Goal: Use online tool/utility: Use online tool/utility

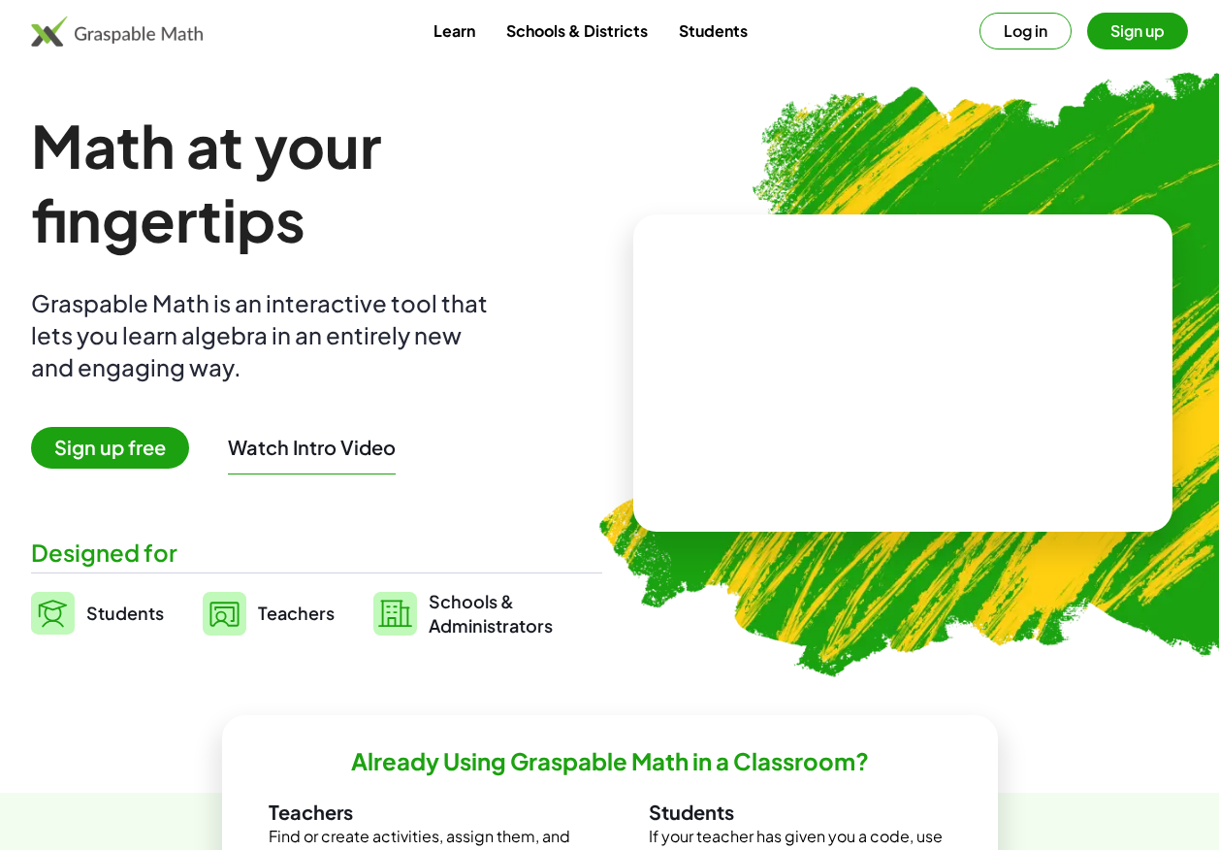
click at [97, 52] on div "Learn Schools & Districts Students Log in Sign up" at bounding box center [609, 31] width 1219 height 62
click at [51, 29] on img at bounding box center [117, 31] width 172 height 31
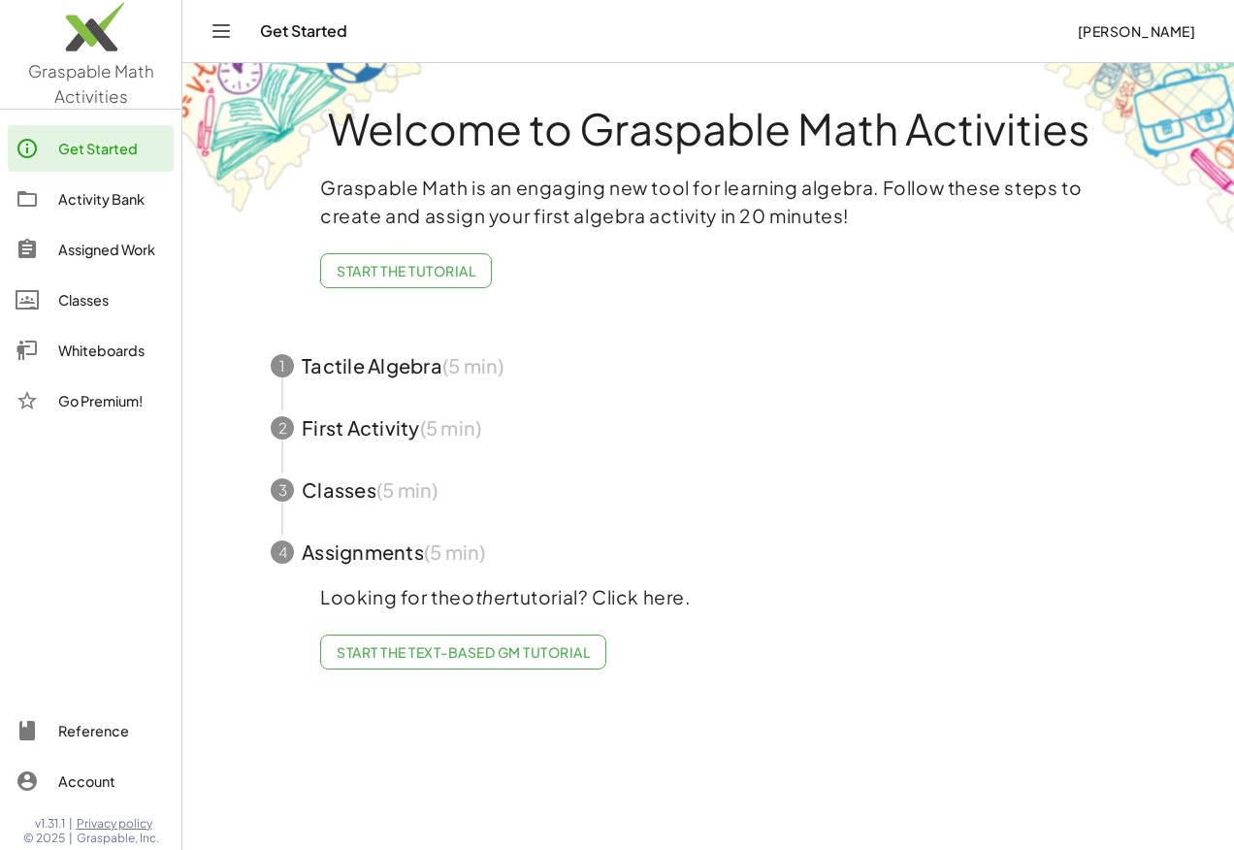
click at [82, 46] on img at bounding box center [90, 31] width 181 height 82
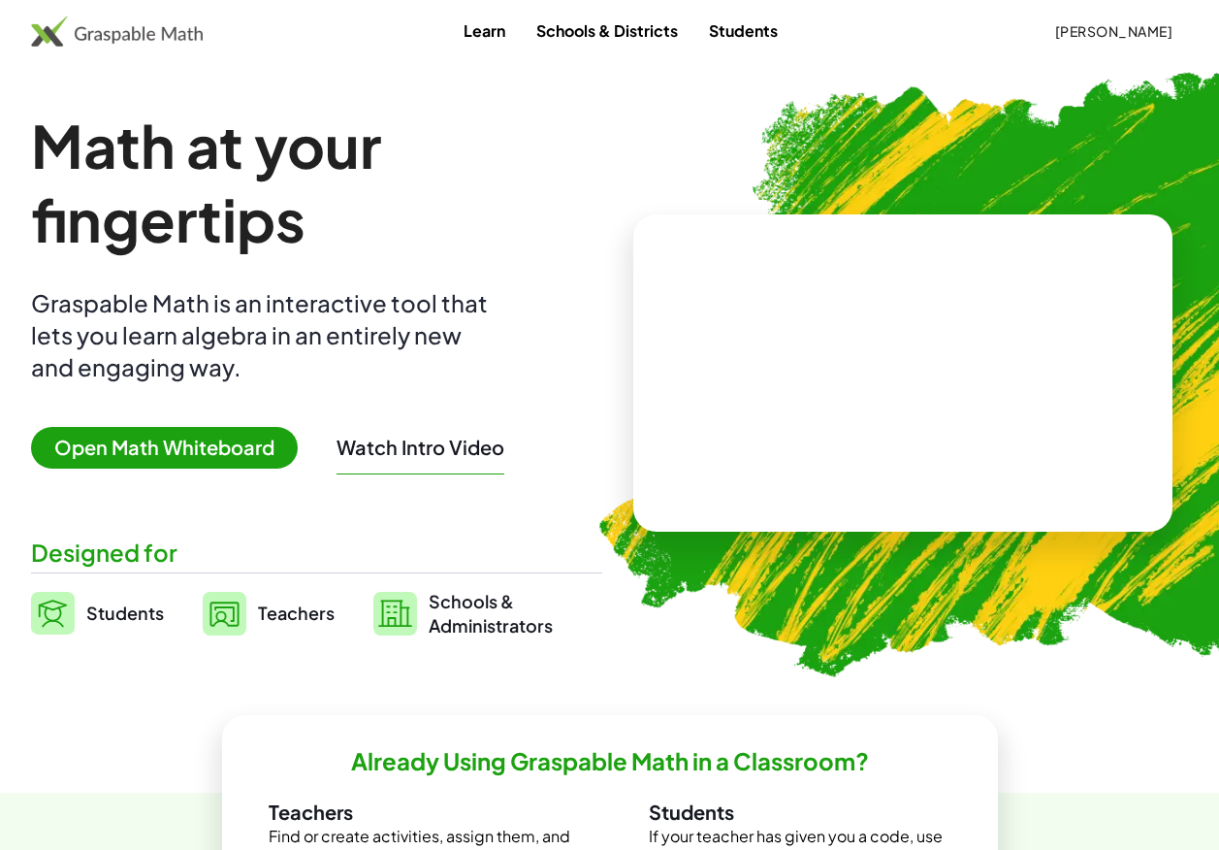
click at [206, 455] on span "Open Math Whiteboard" at bounding box center [164, 448] width 267 height 42
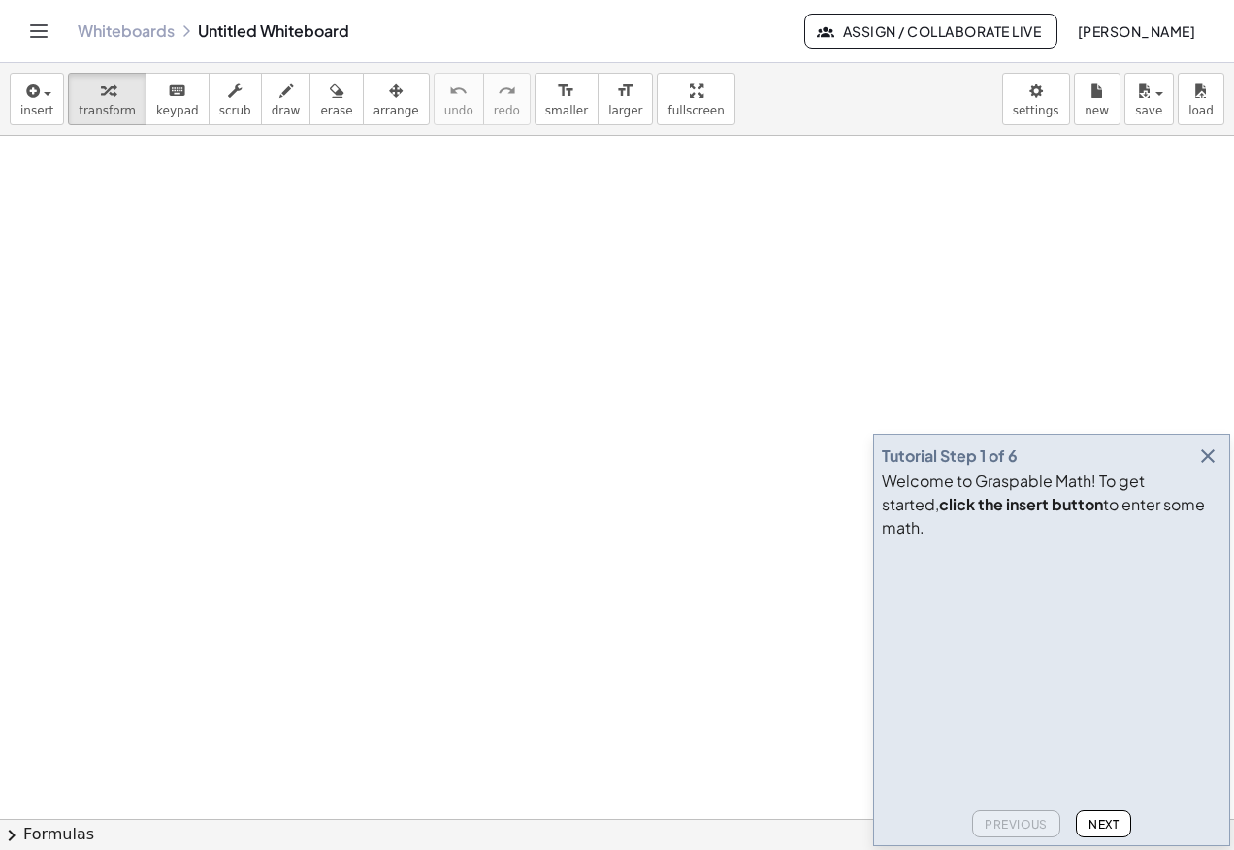
drag, startPoint x: 241, startPoint y: 318, endPoint x: 254, endPoint y: 483, distance: 165.4
click at [251, 499] on div at bounding box center [617, 819] width 1234 height 1366
click at [279, 96] on icon "button" at bounding box center [286, 91] width 14 height 23
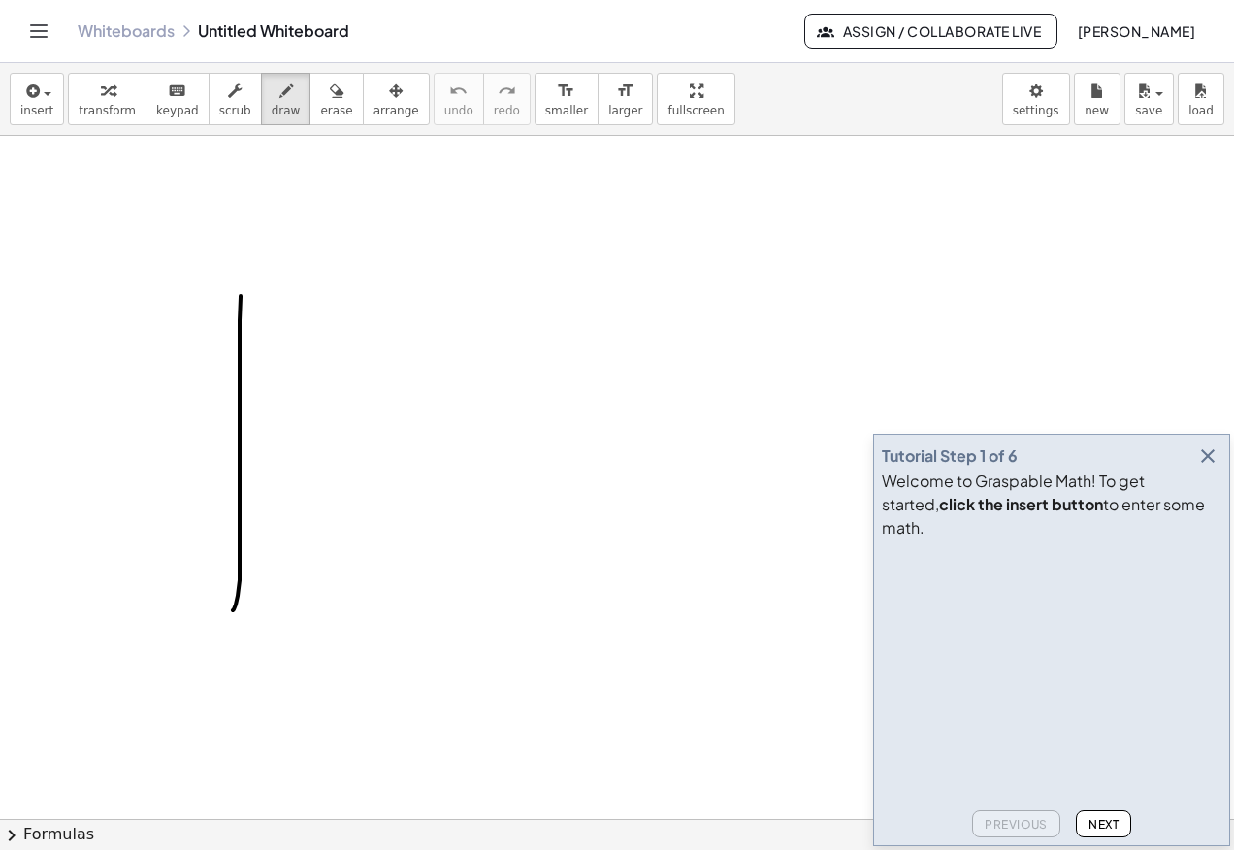
drag, startPoint x: 240, startPoint y: 464, endPoint x: 245, endPoint y: 354, distance: 109.7
click at [230, 608] on div at bounding box center [617, 819] width 1234 height 1366
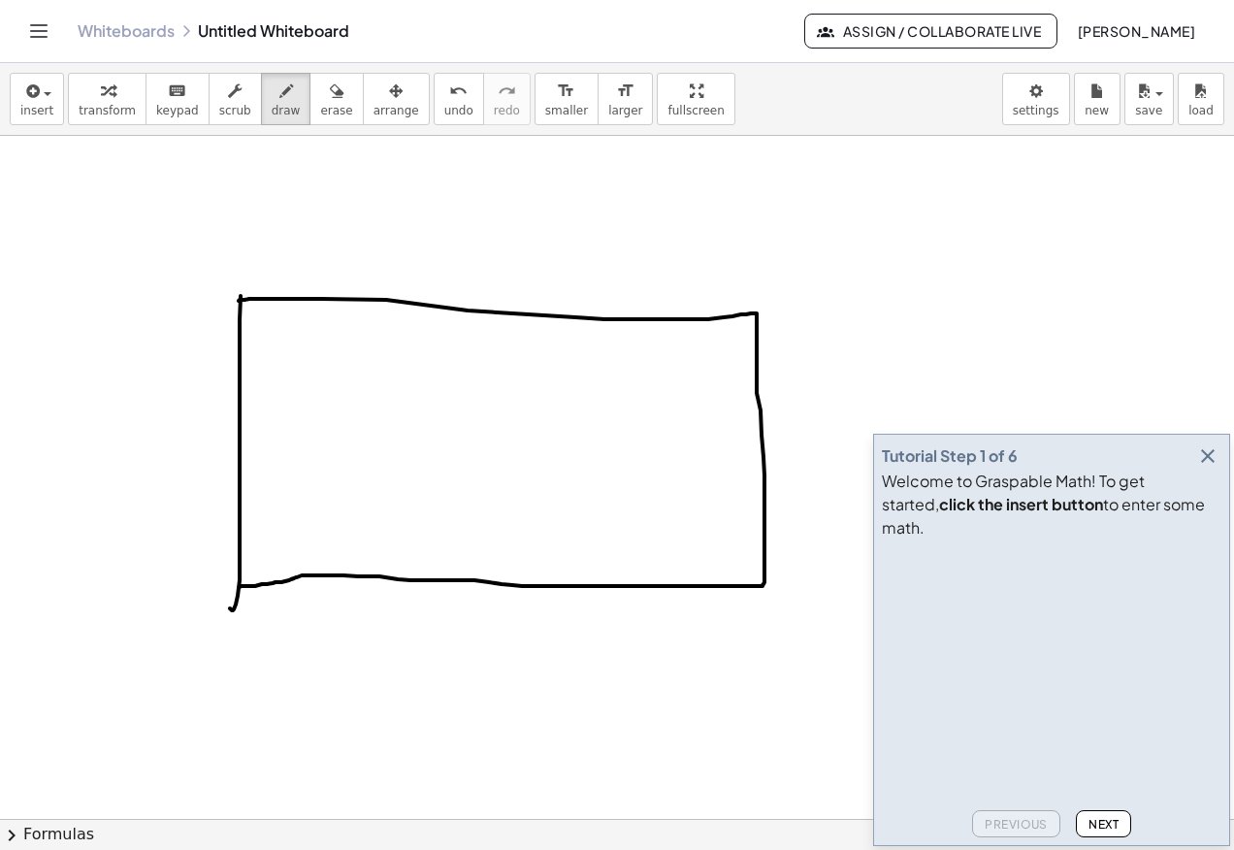
drag, startPoint x: 239, startPoint y: 301, endPoint x: 240, endPoint y: 587, distance: 286.1
click at [240, 587] on div at bounding box center [617, 819] width 1234 height 1366
drag, startPoint x: 484, startPoint y: 168, endPoint x: 479, endPoint y: 248, distance: 80.6
click at [484, 251] on div at bounding box center [617, 819] width 1234 height 1366
drag, startPoint x: 454, startPoint y: 232, endPoint x: 504, endPoint y: 249, distance: 53.4
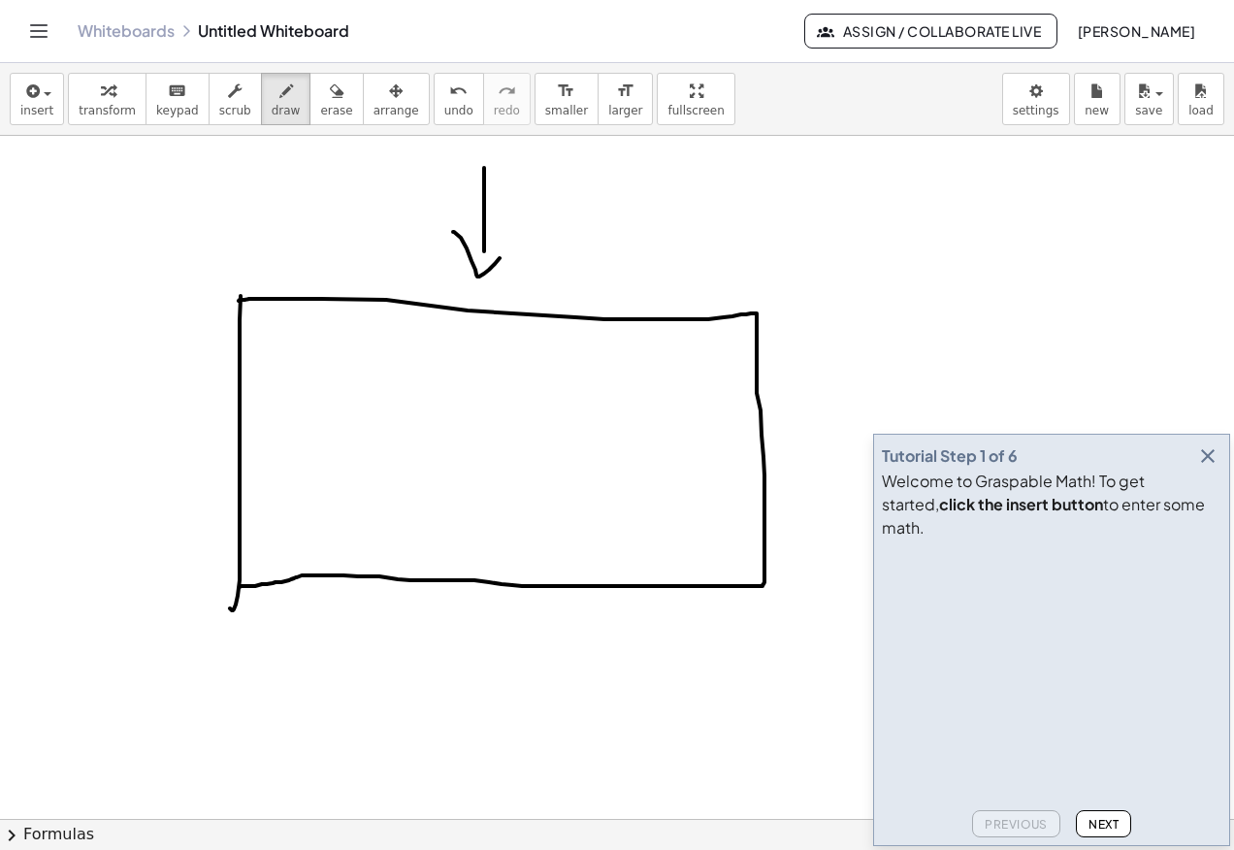
click at [504, 249] on div at bounding box center [617, 819] width 1234 height 1366
click at [1218, 493] on div "Tutorial Step 1 of 6 Welcome to Graspable Math! To get started, click the inser…" at bounding box center [1051, 640] width 357 height 412
click at [1212, 467] on icon "button" at bounding box center [1207, 455] width 23 height 23
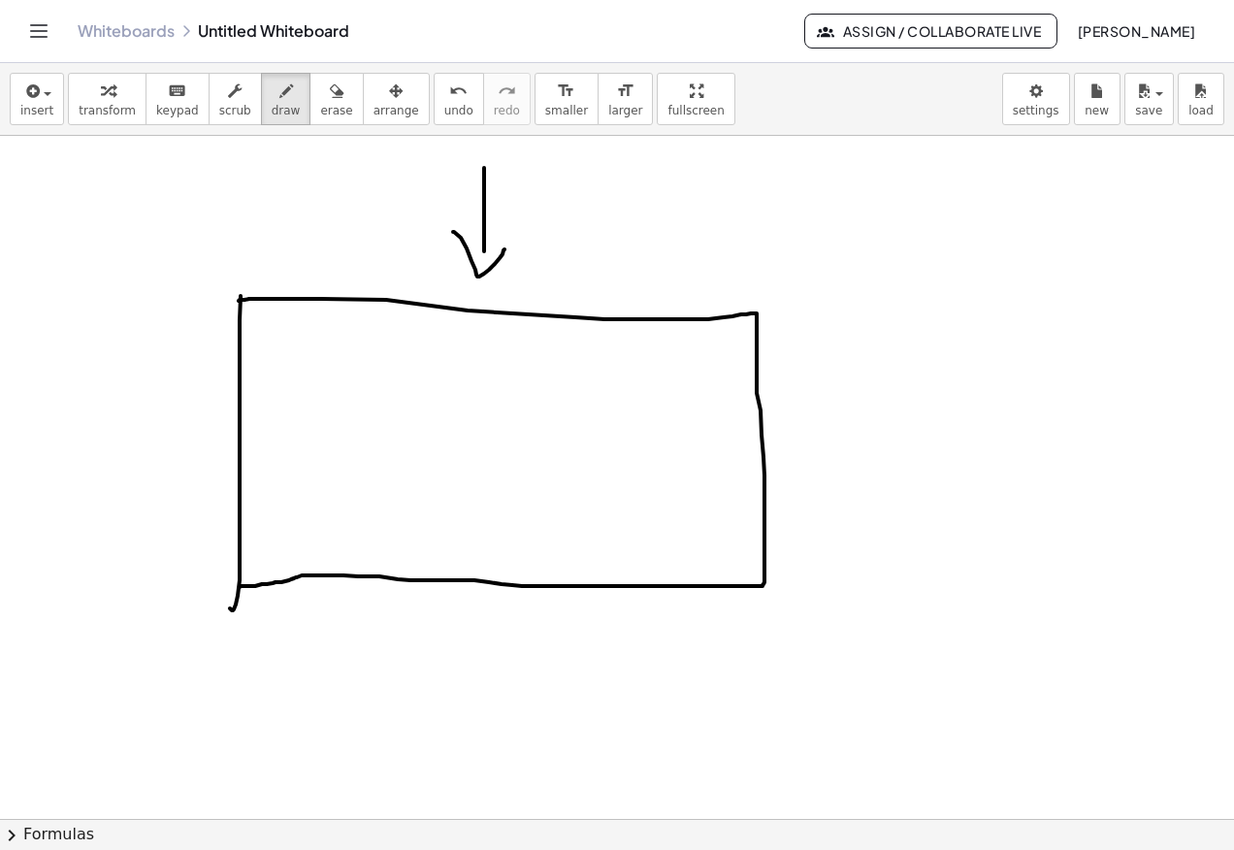
drag, startPoint x: 540, startPoint y: 225, endPoint x: 610, endPoint y: 265, distance: 80.4
click at [577, 270] on div at bounding box center [617, 819] width 1234 height 1366
drag, startPoint x: 597, startPoint y: 204, endPoint x: 614, endPoint y: 227, distance: 28.5
click at [665, 238] on div at bounding box center [617, 819] width 1234 height 1366
drag, startPoint x: 580, startPoint y: 235, endPoint x: 672, endPoint y: 196, distance: 100.0
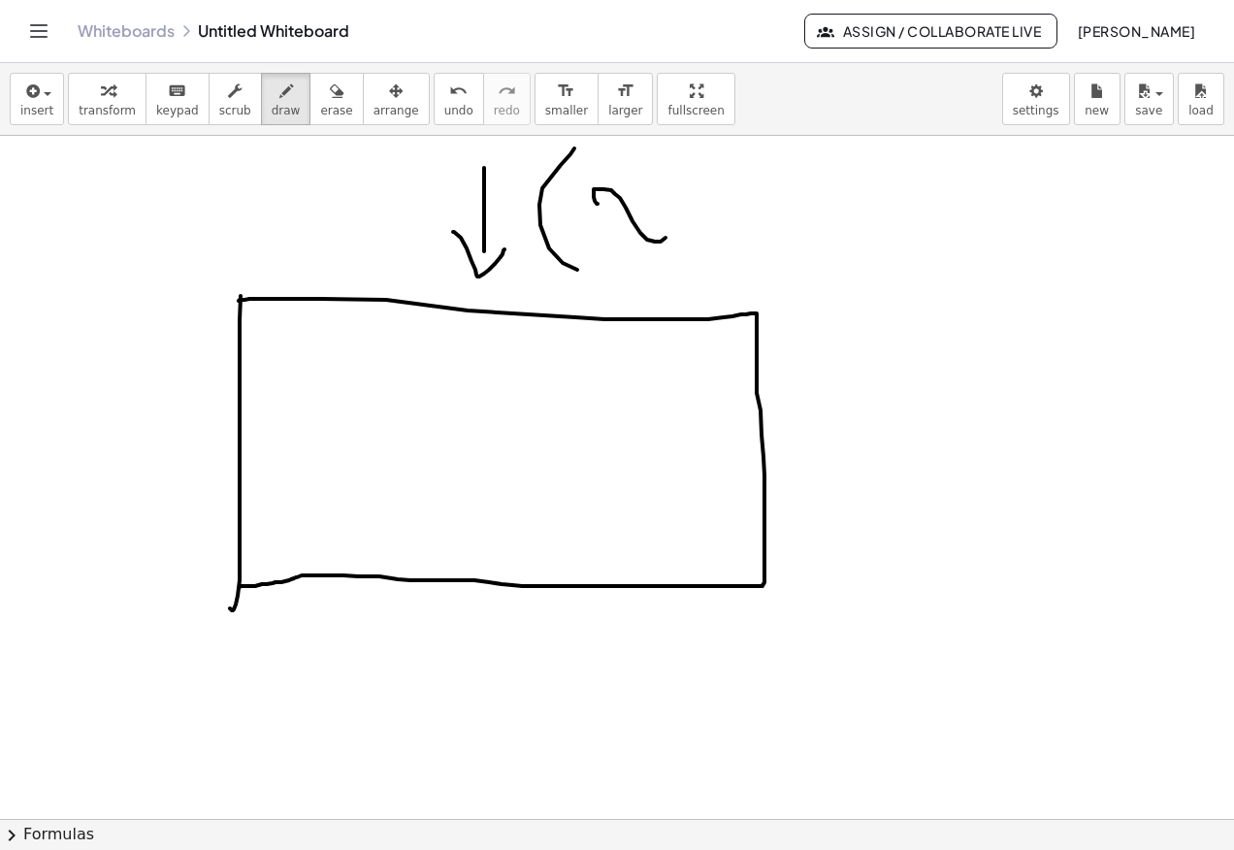
click at [629, 187] on div at bounding box center [617, 819] width 1234 height 1366
drag, startPoint x: 681, startPoint y: 227, endPoint x: 666, endPoint y: 237, distance: 17.5
click at [659, 254] on div at bounding box center [617, 819] width 1234 height 1366
drag, startPoint x: 702, startPoint y: 203, endPoint x: 704, endPoint y: 225, distance: 22.4
click at [692, 225] on div at bounding box center [617, 819] width 1234 height 1366
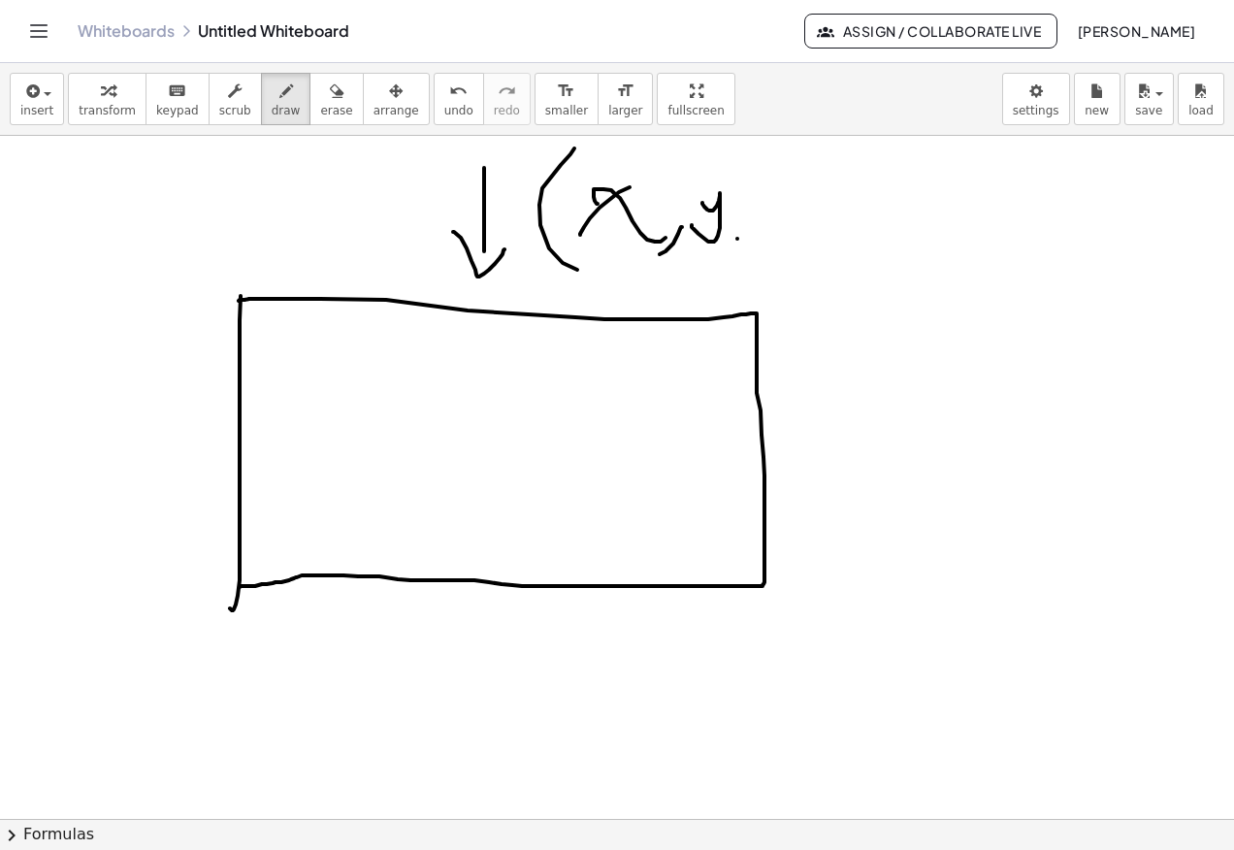
click at [728, 261] on div at bounding box center [617, 819] width 1234 height 1366
drag, startPoint x: 756, startPoint y: 207, endPoint x: 757, endPoint y: 235, distance: 28.2
click at [782, 248] on div at bounding box center [617, 819] width 1234 height 1366
drag, startPoint x: 770, startPoint y: 225, endPoint x: 791, endPoint y: 227, distance: 21.4
click at [788, 226] on div at bounding box center [617, 819] width 1234 height 1366
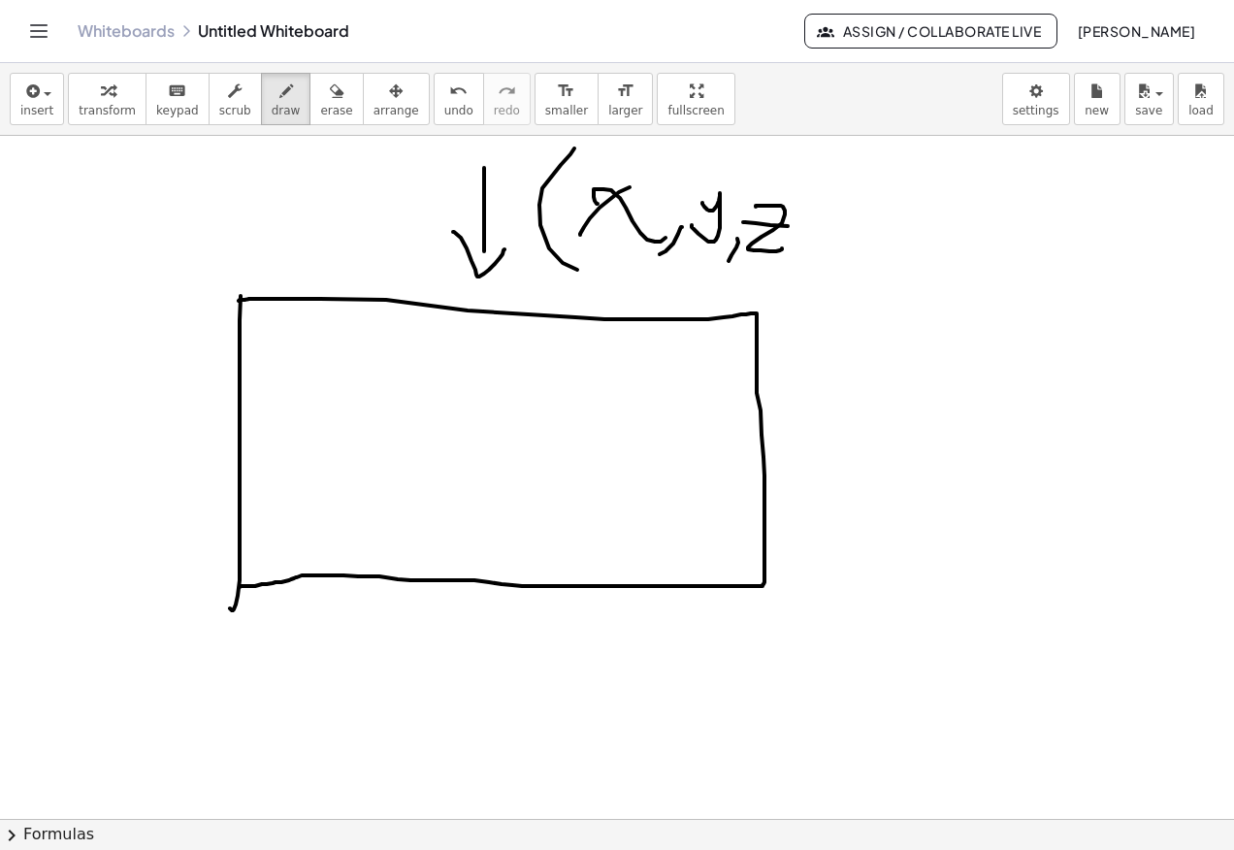
drag, startPoint x: 788, startPoint y: 257, endPoint x: 805, endPoint y: 249, distance: 19.1
click at [781, 257] on div at bounding box center [617, 819] width 1234 height 1366
drag, startPoint x: 825, startPoint y: 213, endPoint x: 885, endPoint y: 245, distance: 67.3
click at [885, 230] on div at bounding box center [617, 819] width 1234 height 1366
click at [889, 250] on div at bounding box center [617, 819] width 1234 height 1366
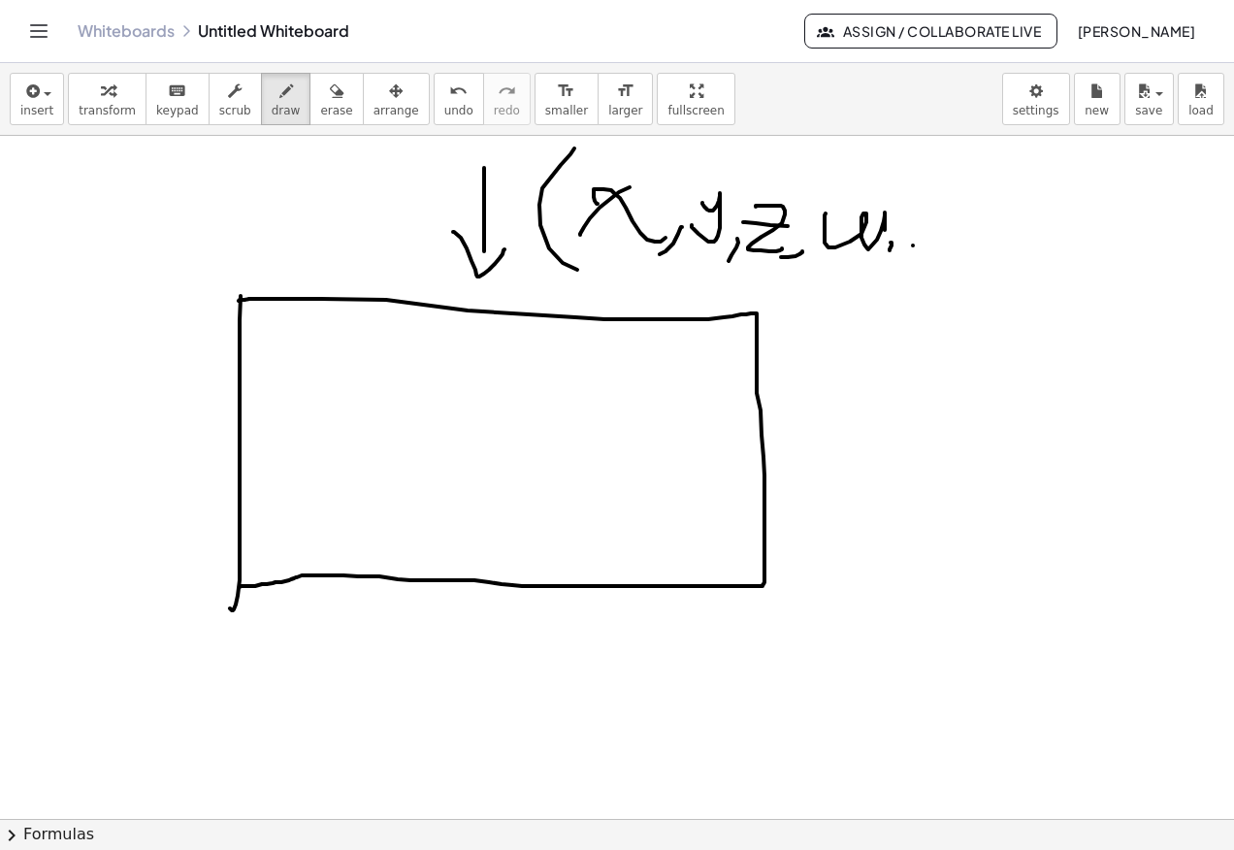
click at [913, 245] on div at bounding box center [617, 819] width 1234 height 1366
click at [927, 241] on div at bounding box center [617, 819] width 1234 height 1366
drag, startPoint x: 959, startPoint y: 192, endPoint x: 925, endPoint y: 251, distance: 68.2
click at [953, 251] on div at bounding box center [617, 819] width 1234 height 1366
drag, startPoint x: 490, startPoint y: 583, endPoint x: 488, endPoint y: 661, distance: 78.6
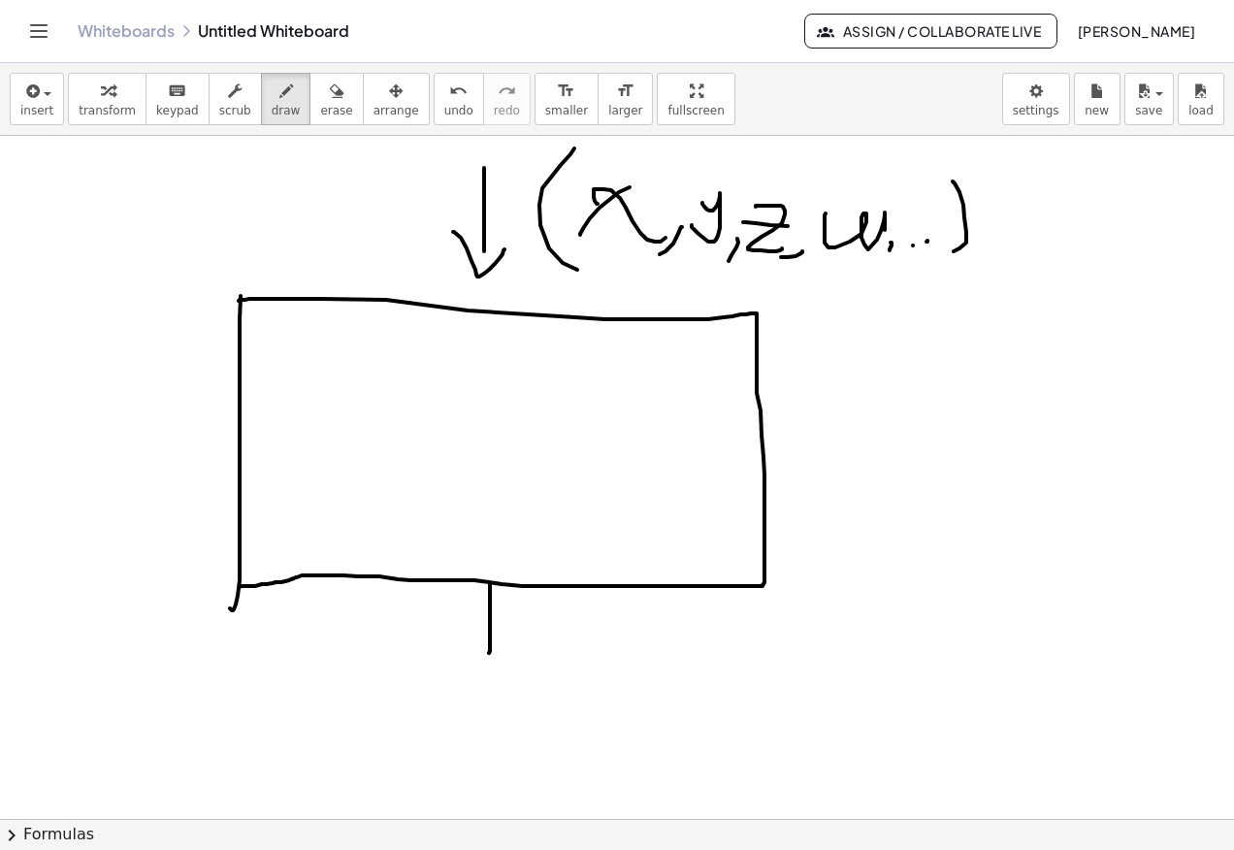
click at [488, 661] on div at bounding box center [617, 819] width 1234 height 1366
drag, startPoint x: 471, startPoint y: 662, endPoint x: 498, endPoint y: 662, distance: 26.2
click at [498, 662] on div at bounding box center [617, 819] width 1234 height 1366
drag, startPoint x: 473, startPoint y: 665, endPoint x: 499, endPoint y: 660, distance: 25.7
click at [499, 660] on div at bounding box center [617, 819] width 1234 height 1366
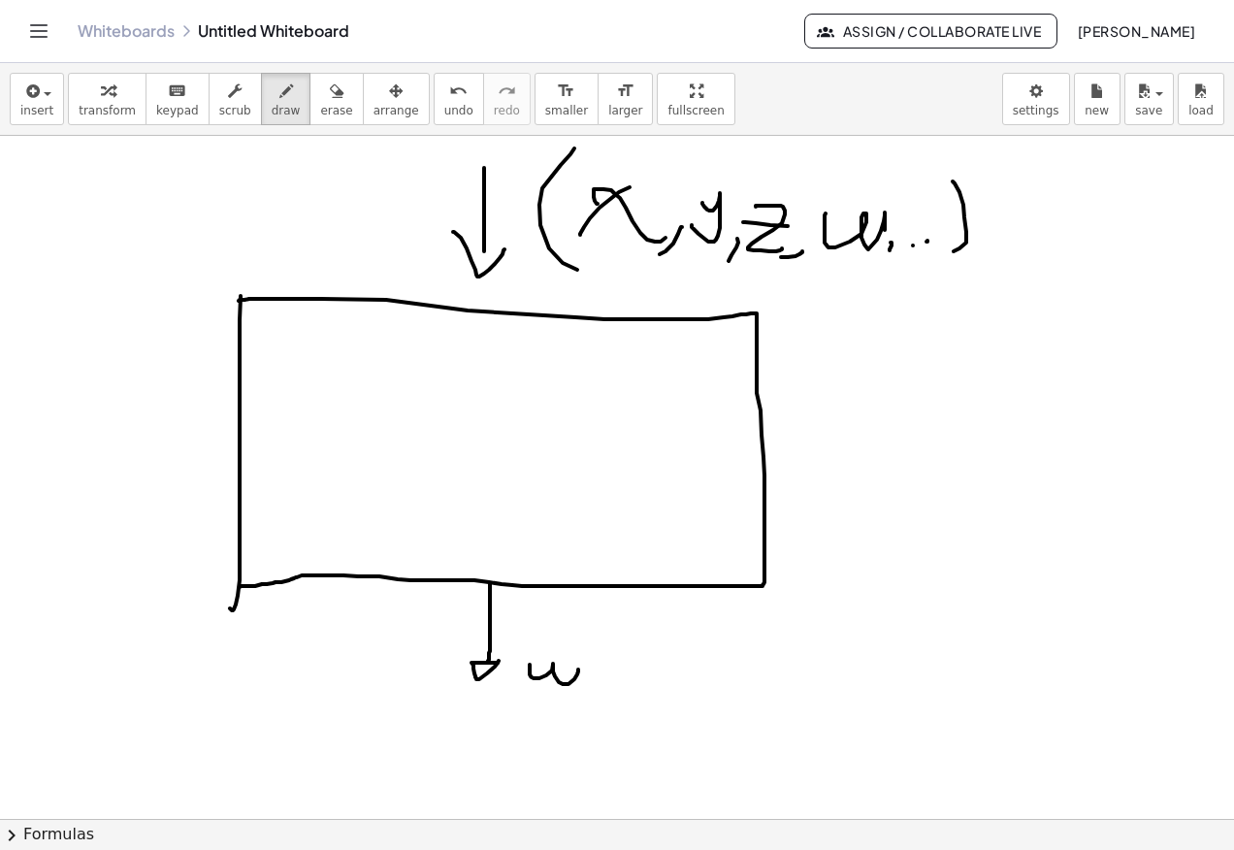
drag, startPoint x: 530, startPoint y: 674, endPoint x: 594, endPoint y: 693, distance: 66.9
click at [578, 669] on div at bounding box center [617, 819] width 1234 height 1366
drag, startPoint x: 598, startPoint y: 657, endPoint x: 647, endPoint y: 692, distance: 59.8
click at [631, 706] on div at bounding box center [617, 819] width 1234 height 1366
drag, startPoint x: 641, startPoint y: 701, endPoint x: 639, endPoint y: 672, distance: 29.2
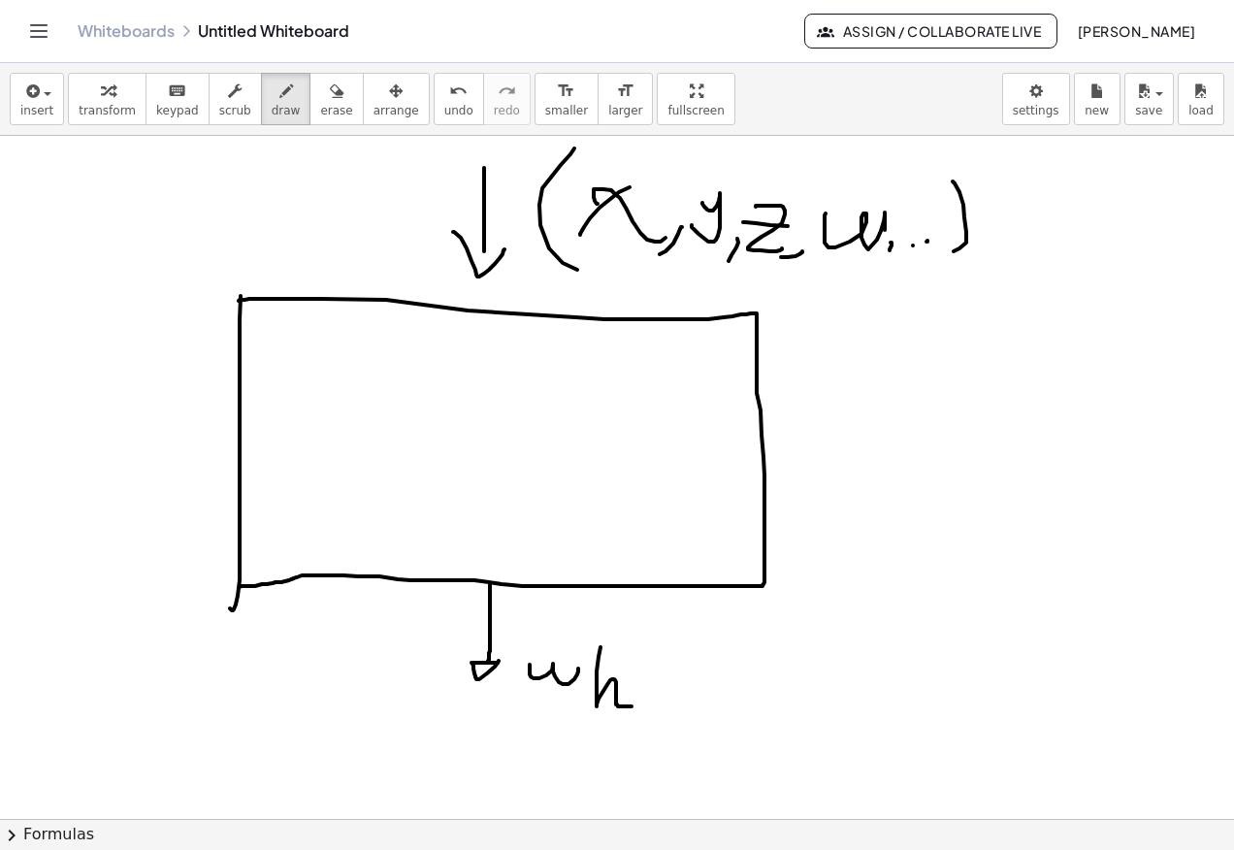
click at [639, 707] on div at bounding box center [617, 819] width 1234 height 1366
drag, startPoint x: 639, startPoint y: 674, endPoint x: 645, endPoint y: 685, distance: 12.2
click at [640, 679] on div at bounding box center [617, 819] width 1234 height 1366
drag, startPoint x: 659, startPoint y: 676, endPoint x: 659, endPoint y: 700, distance: 24.2
click at [659, 700] on div at bounding box center [617, 819] width 1234 height 1366
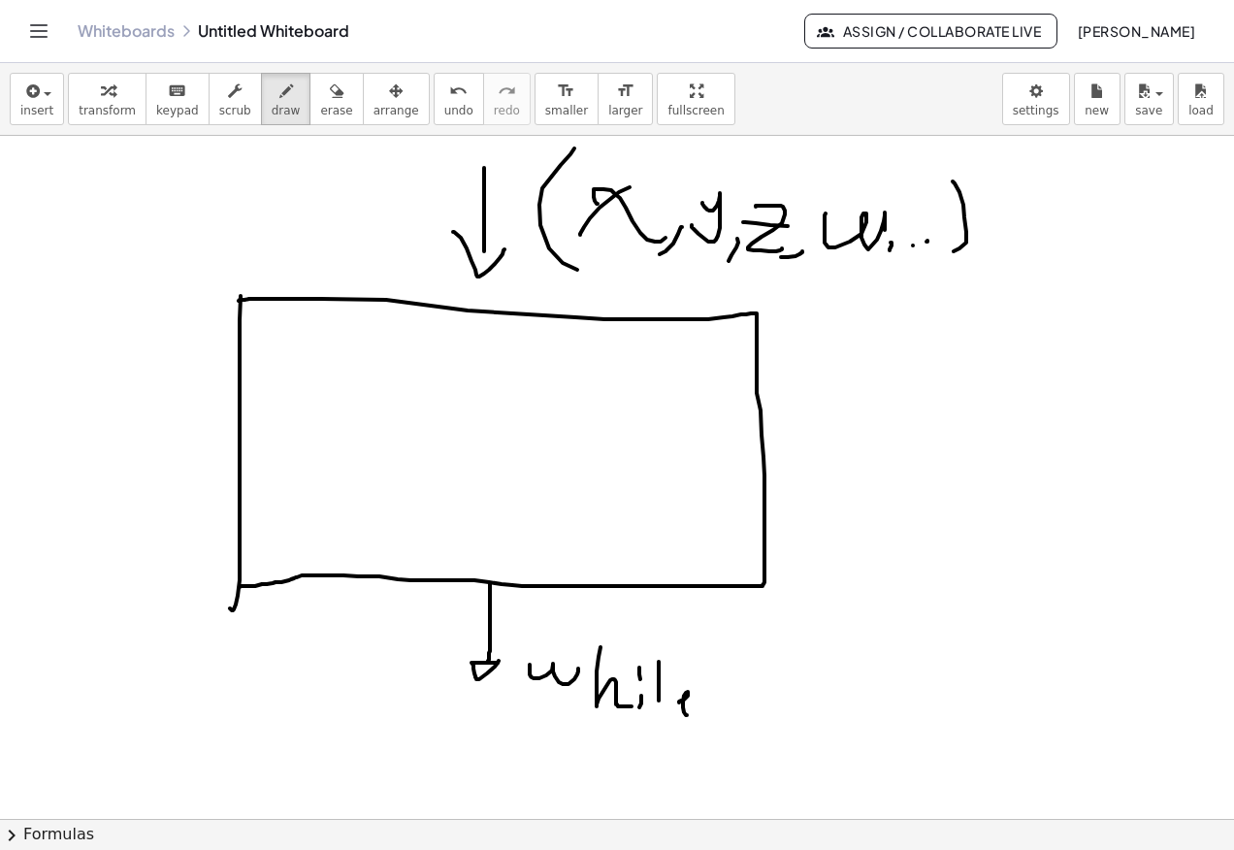
drag, startPoint x: 683, startPoint y: 700, endPoint x: 710, endPoint y: 711, distance: 29.2
click at [720, 711] on div at bounding box center [617, 819] width 1234 height 1366
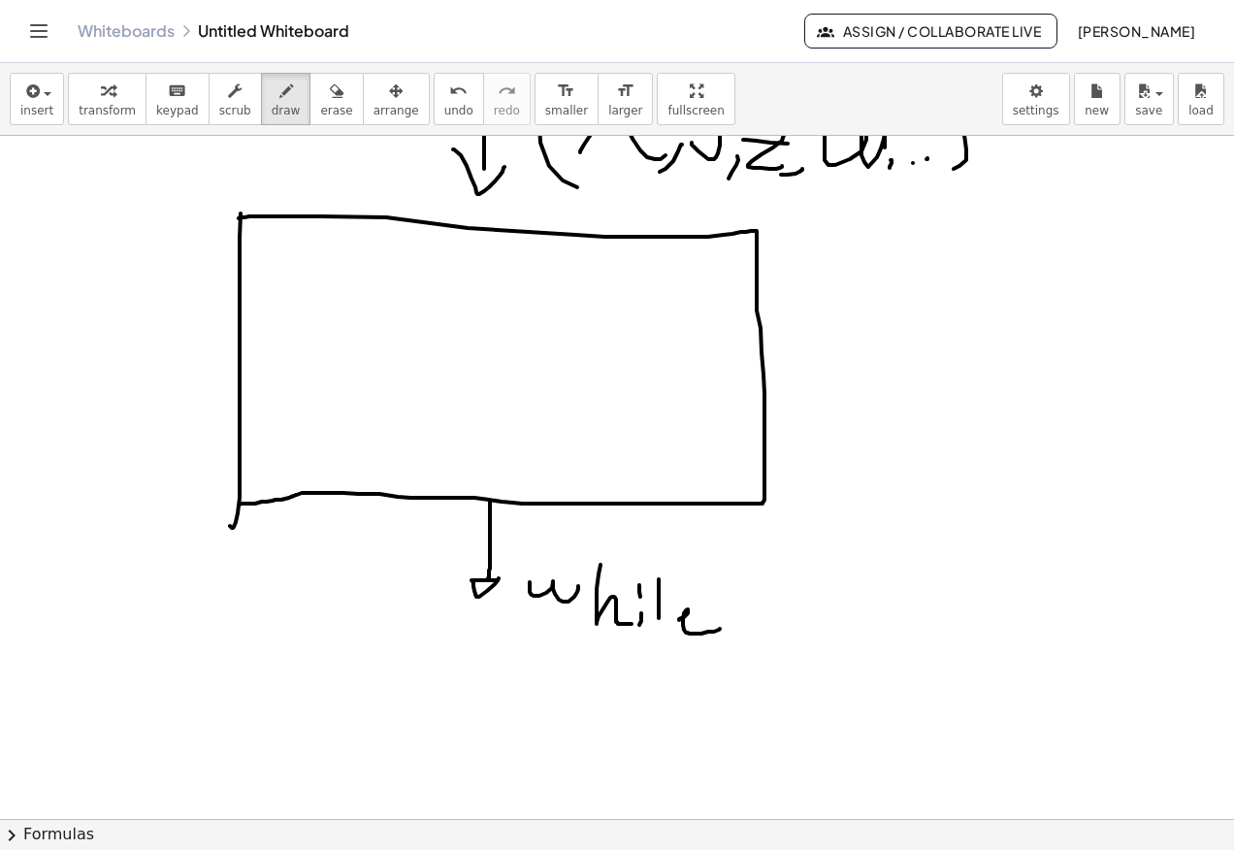
scroll to position [194, 0]
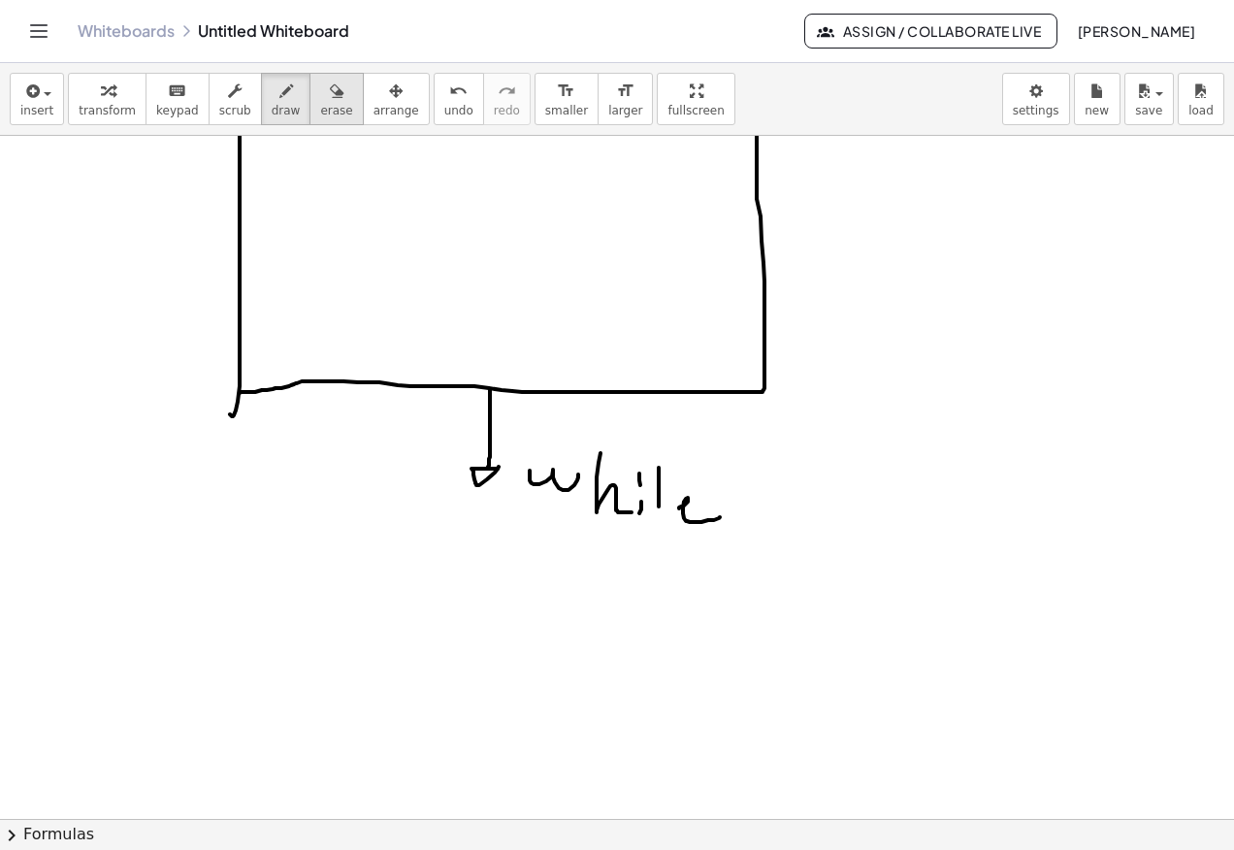
click at [320, 112] on span "erase" at bounding box center [336, 111] width 32 height 14
drag, startPoint x: 822, startPoint y: 578, endPoint x: 568, endPoint y: 495, distance: 267.4
click at [568, 495] on div at bounding box center [617, 625] width 1234 height 1366
click at [272, 104] on span "draw" at bounding box center [286, 111] width 29 height 14
drag, startPoint x: 582, startPoint y: 460, endPoint x: 550, endPoint y: 512, distance: 61.4
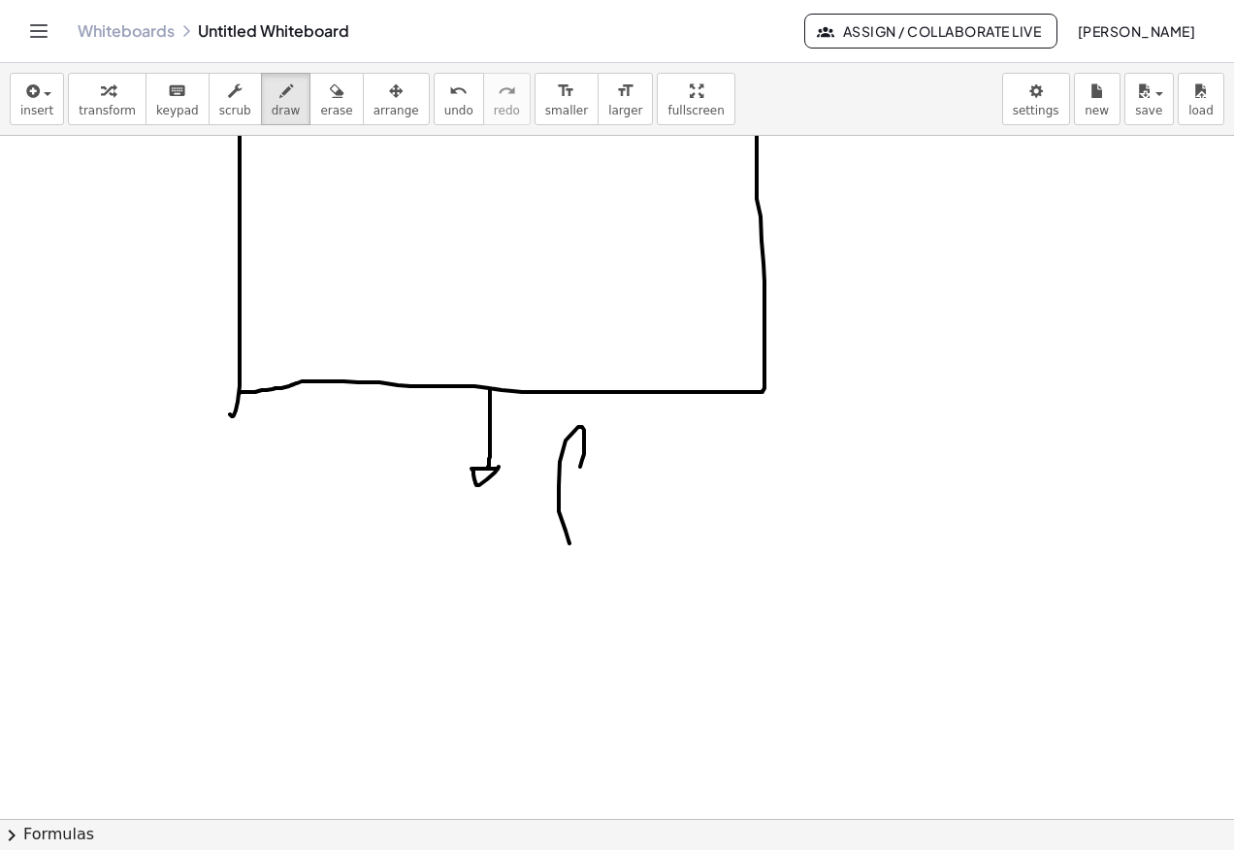
click at [570, 544] on div at bounding box center [617, 625] width 1234 height 1366
drag, startPoint x: 548, startPoint y: 505, endPoint x: 619, endPoint y: 505, distance: 70.8
click at [577, 505] on div at bounding box center [617, 625] width 1234 height 1366
drag, startPoint x: 616, startPoint y: 510, endPoint x: 630, endPoint y: 515, distance: 15.3
click at [624, 499] on div at bounding box center [617, 625] width 1234 height 1366
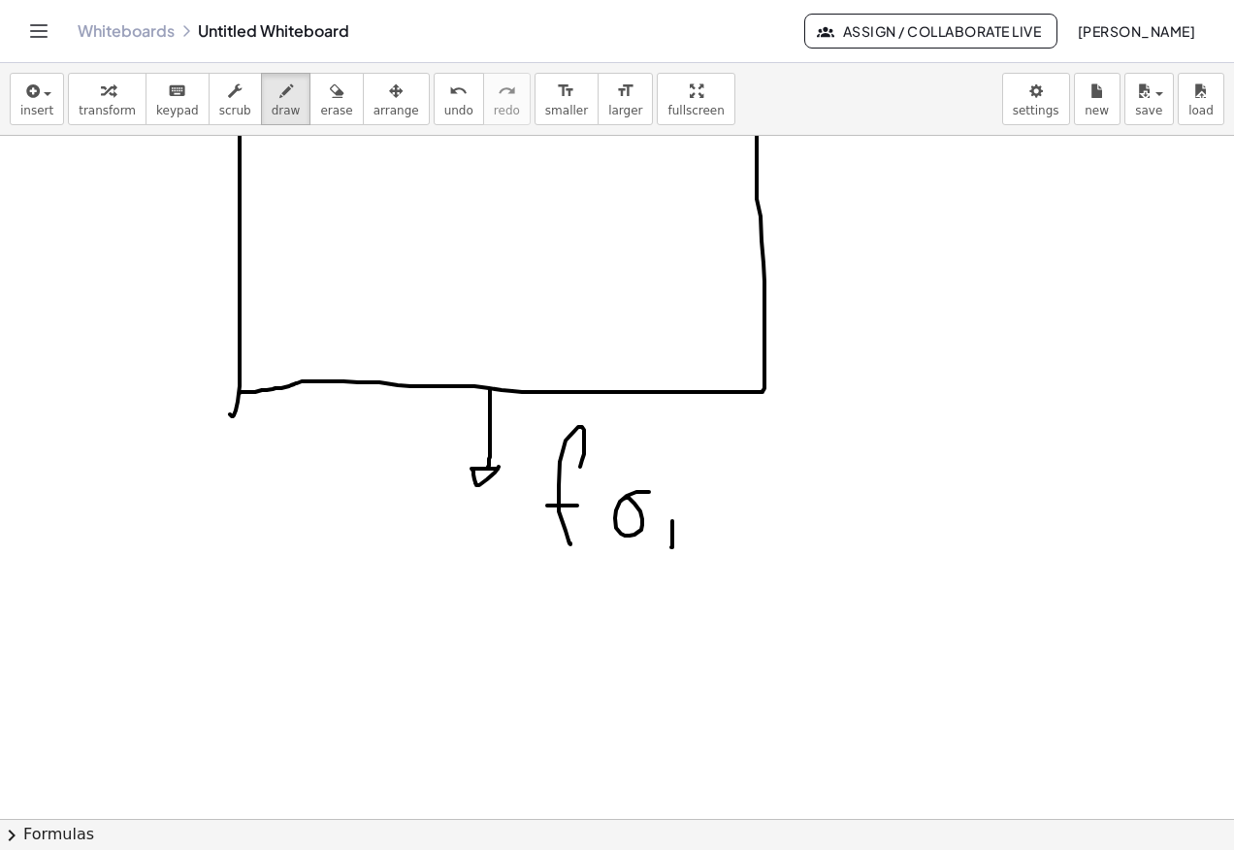
drag, startPoint x: 672, startPoint y: 521, endPoint x: 693, endPoint y: 507, distance: 25.3
click at [693, 507] on div at bounding box center [617, 625] width 1234 height 1366
drag, startPoint x: 765, startPoint y: 476, endPoint x: 781, endPoint y: 581, distance: 105.9
click at [752, 581] on div at bounding box center [617, 625] width 1234 height 1366
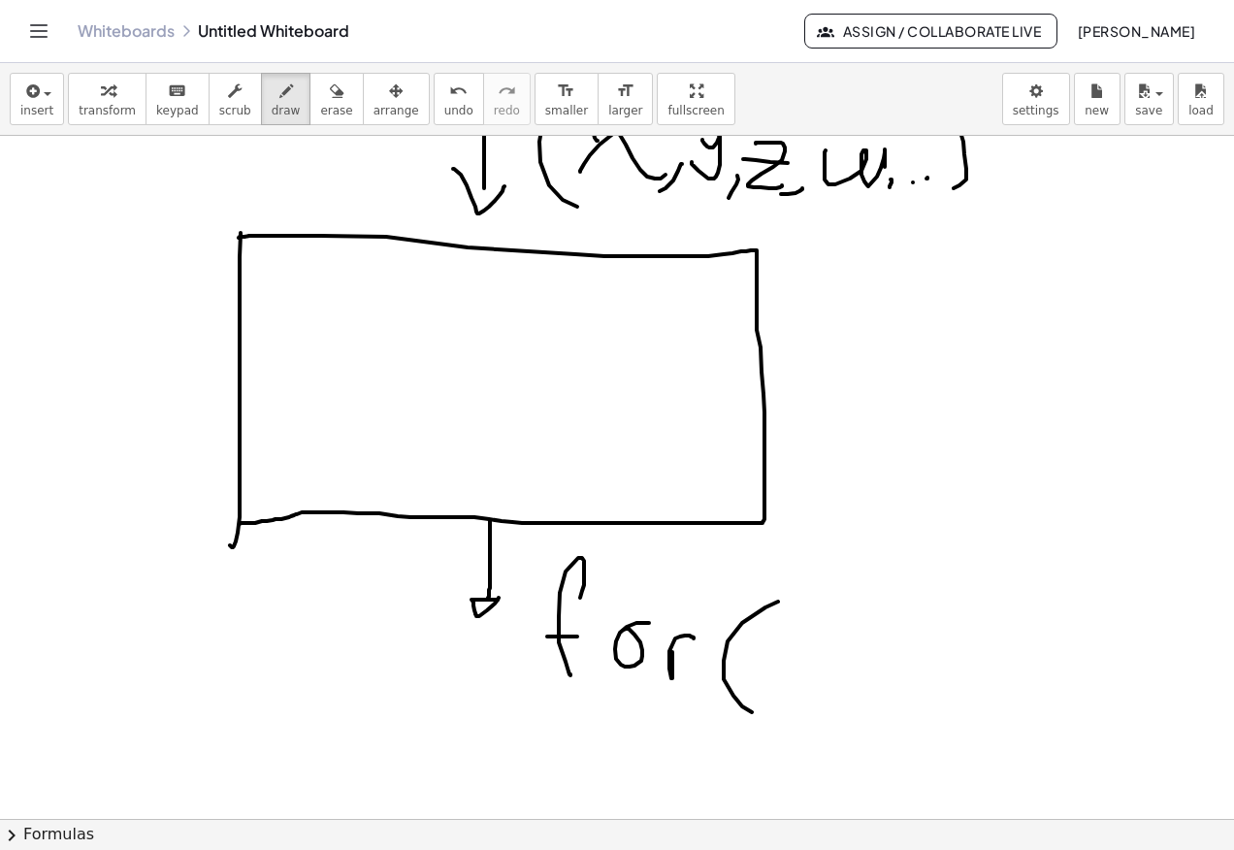
scroll to position [97, 0]
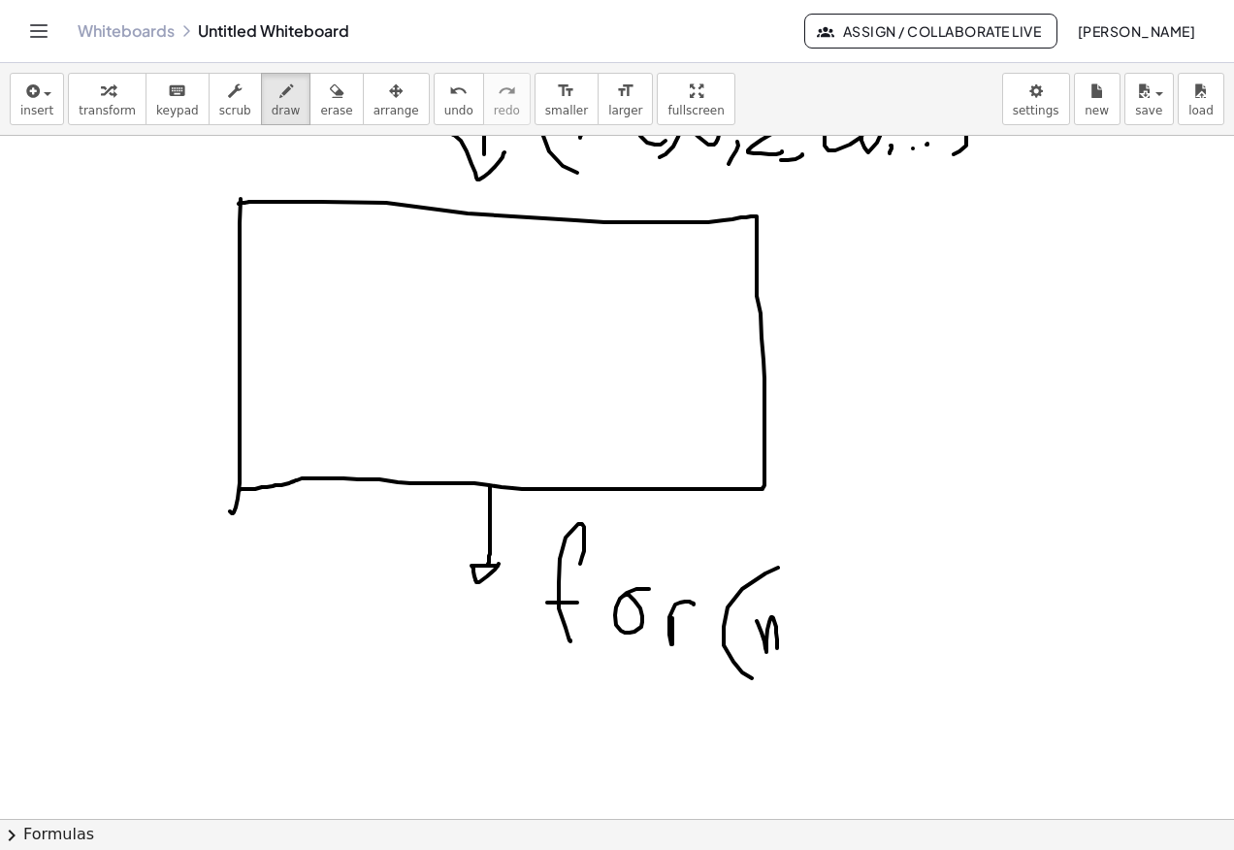
drag
click at [778, 650] on div at bounding box center [617, 722] width 1234 height 1366
click at [804, 635] on div at bounding box center [617, 722] width 1234 height 1366
click at [815, 646] on div at bounding box center [617, 722] width 1234 height 1366
click at [856, 661] on div at bounding box center [617, 722] width 1234 height 1366
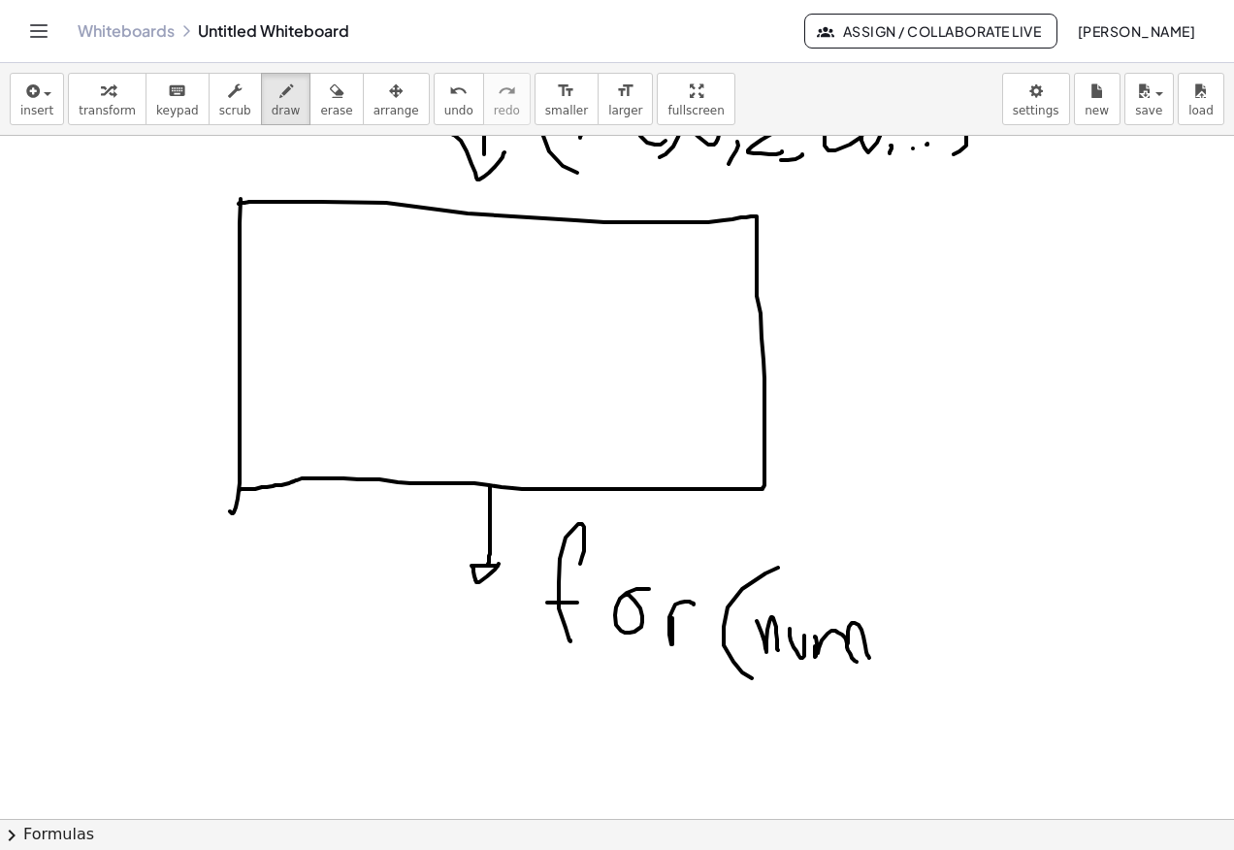
click at [872, 658] on div at bounding box center [617, 722] width 1234 height 1366
click at [889, 633] on div at bounding box center [617, 722] width 1234 height 1366
click at [901, 658] on div at bounding box center [617, 722] width 1234 height 1366
click at [902, 661] on div at bounding box center [617, 722] width 1234 height 1366
click at [956, 657] on div at bounding box center [617, 722] width 1234 height 1366
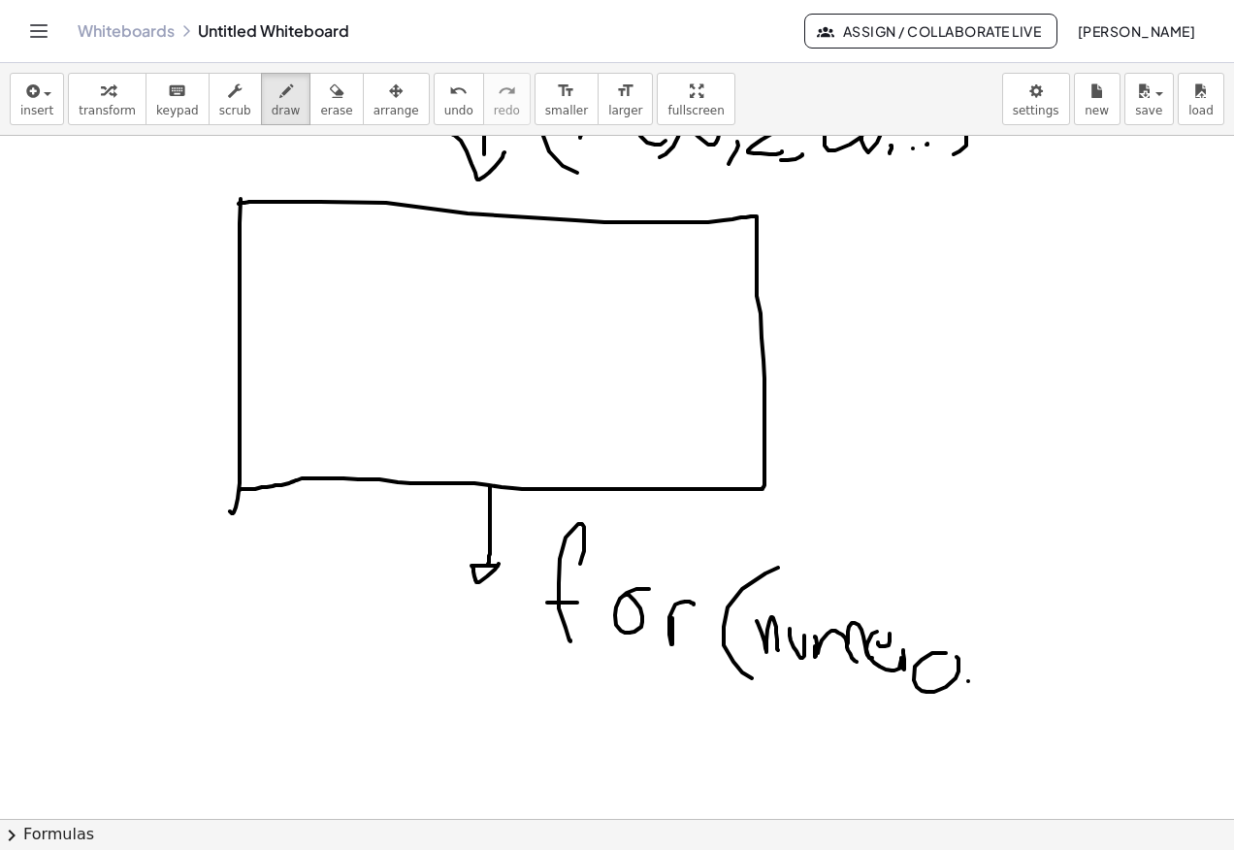
click at [946, 717] on div at bounding box center [617, 722] width 1234 height 1366
click at [320, 109] on span "erase" at bounding box center [336, 111] width 32 height 14
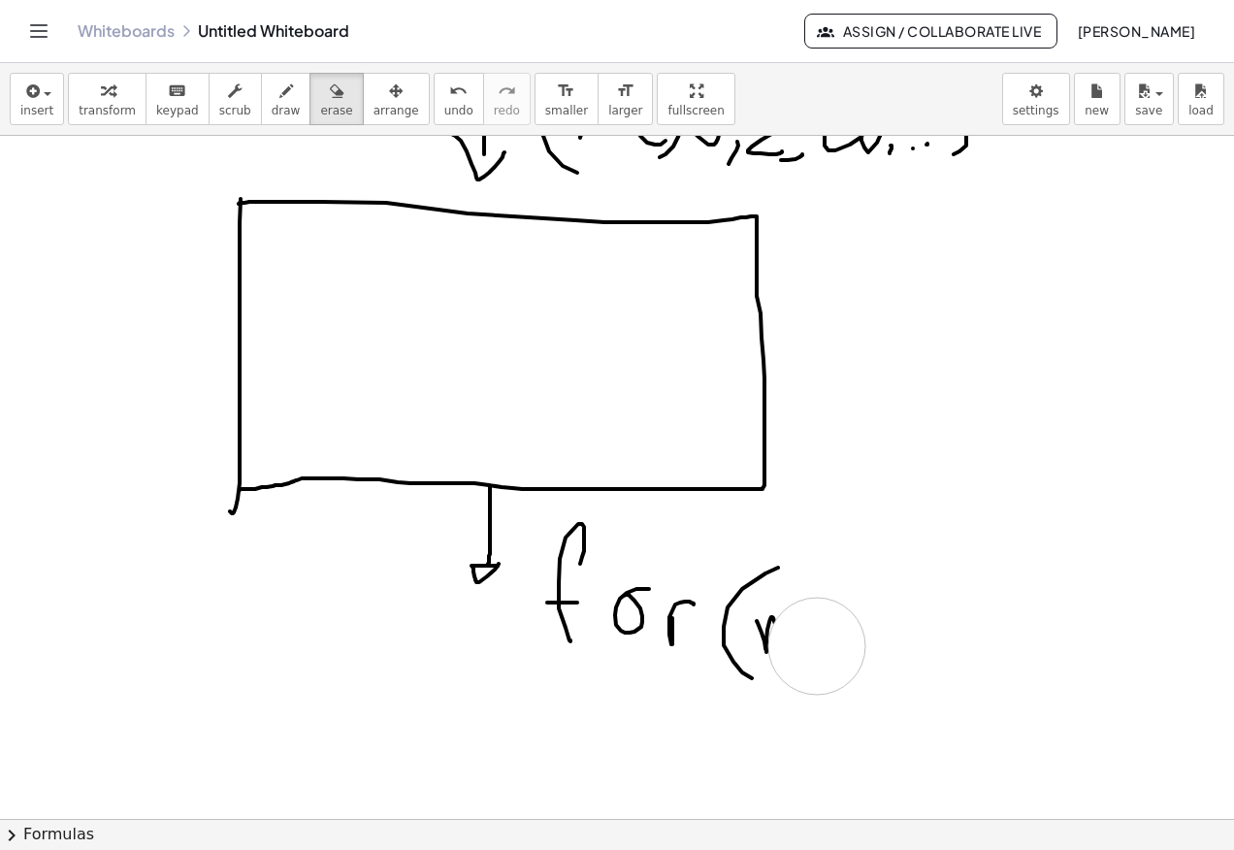
click at [794, 635] on div at bounding box center [617, 722] width 1234 height 1366
click at [309, 106] on button "erase" at bounding box center [335, 99] width 53 height 52
click at [269, 102] on button "draw" at bounding box center [286, 99] width 50 height 52
click at [795, 641] on div at bounding box center [617, 722] width 1234 height 1366
click at [763, 598] on div at bounding box center [617, 722] width 1234 height 1366
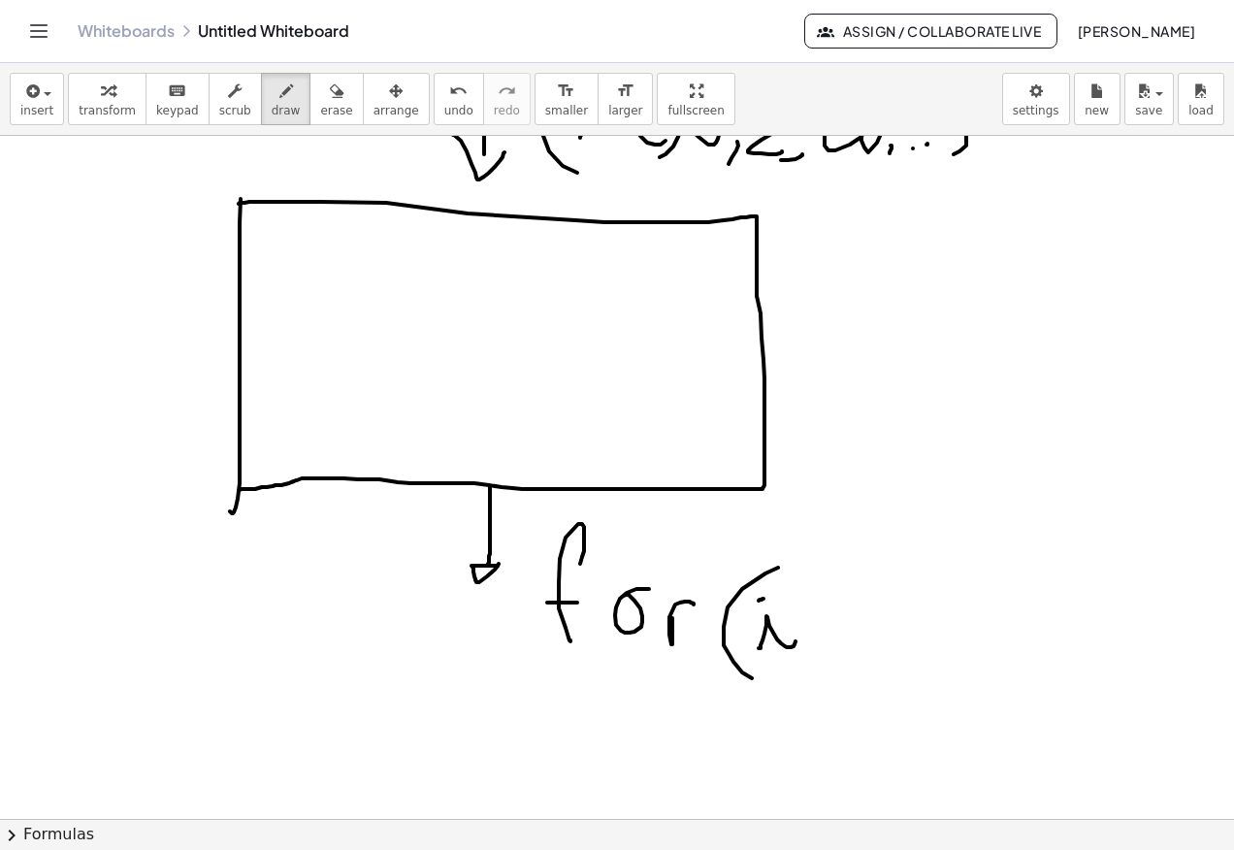
click at [805, 658] on div at bounding box center [617, 722] width 1234 height 1366
drag, startPoint x: 842, startPoint y: 646, endPoint x: 863, endPoint y: 646, distance: 21.3
click at [863, 646] on div at bounding box center [617, 722] width 1234 height 1366
click at [848, 606] on div at bounding box center [617, 722] width 1234 height 1366
click at [933, 657] on div at bounding box center [617, 722] width 1234 height 1366
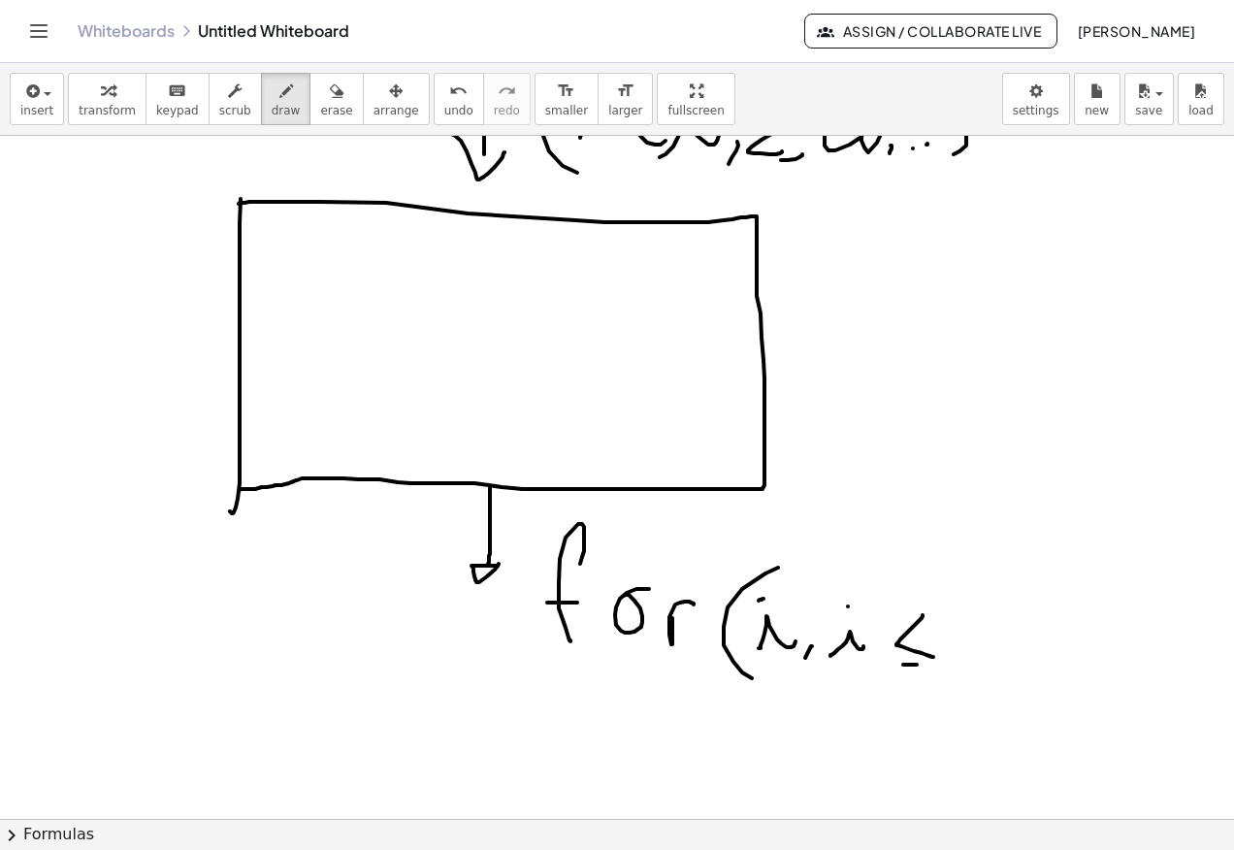
click at [927, 667] on div at bounding box center [617, 722] width 1234 height 1366
click at [991, 664] on div at bounding box center [617, 722] width 1234 height 1366
click at [1014, 688] on div at bounding box center [617, 722] width 1234 height 1366
click at [1064, 621] on div at bounding box center [617, 722] width 1234 height 1366
click at [1089, 648] on div at bounding box center [617, 722] width 1234 height 1366
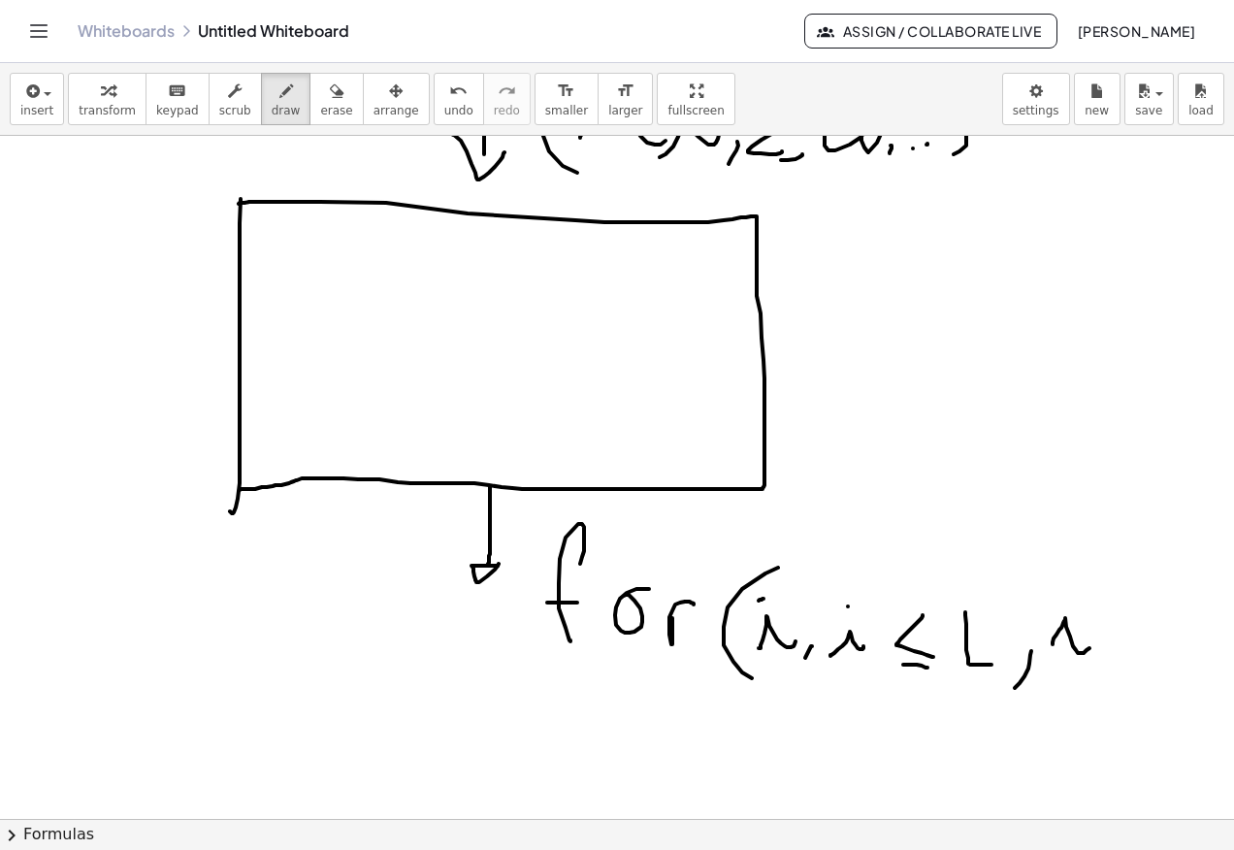
click at [1064, 587] on div at bounding box center [617, 722] width 1234 height 1366
click at [1103, 654] on div at bounding box center [617, 722] width 1234 height 1366
click at [1110, 639] on div at bounding box center [617, 722] width 1234 height 1366
click at [1134, 650] on div at bounding box center [617, 722] width 1234 height 1366
click at [1139, 639] on div at bounding box center [617, 722] width 1234 height 1366
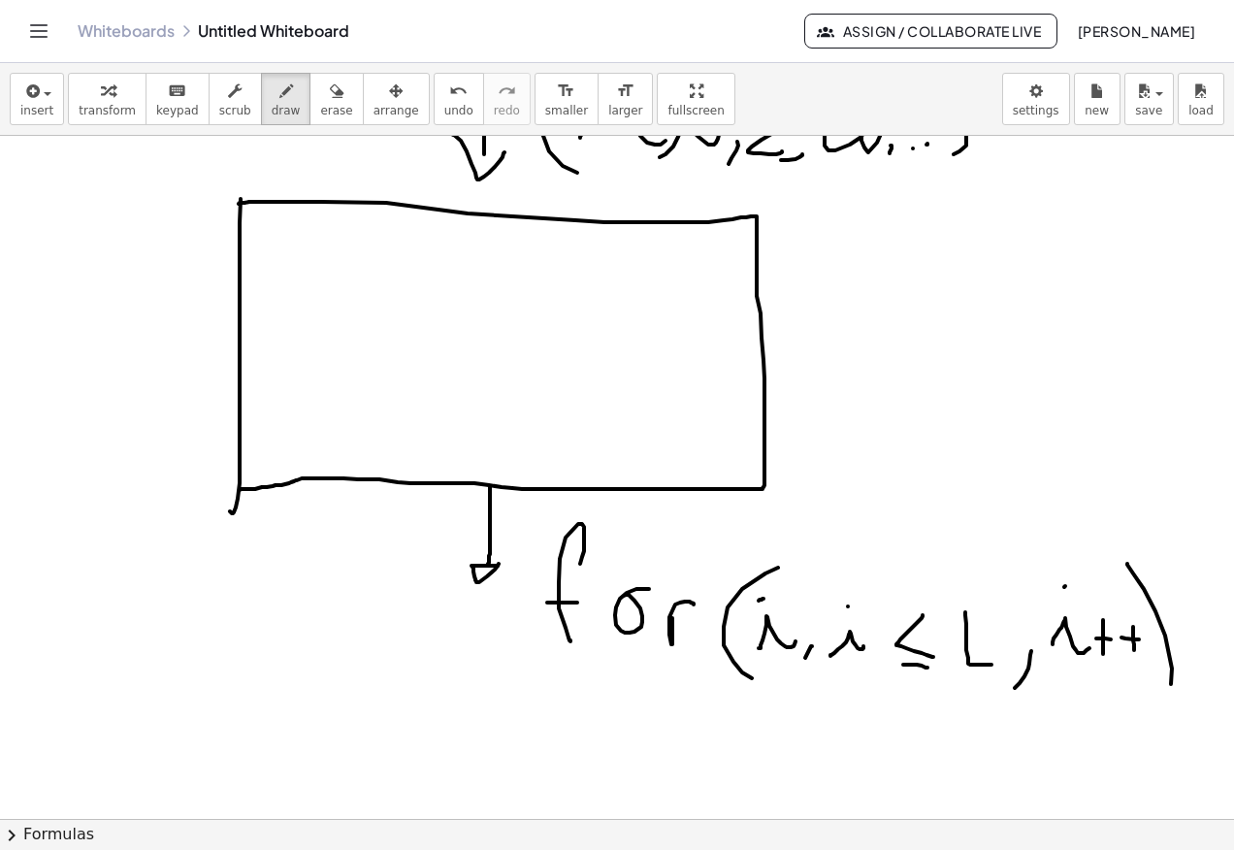
click at [1122, 701] on div at bounding box center [617, 722] width 1234 height 1366
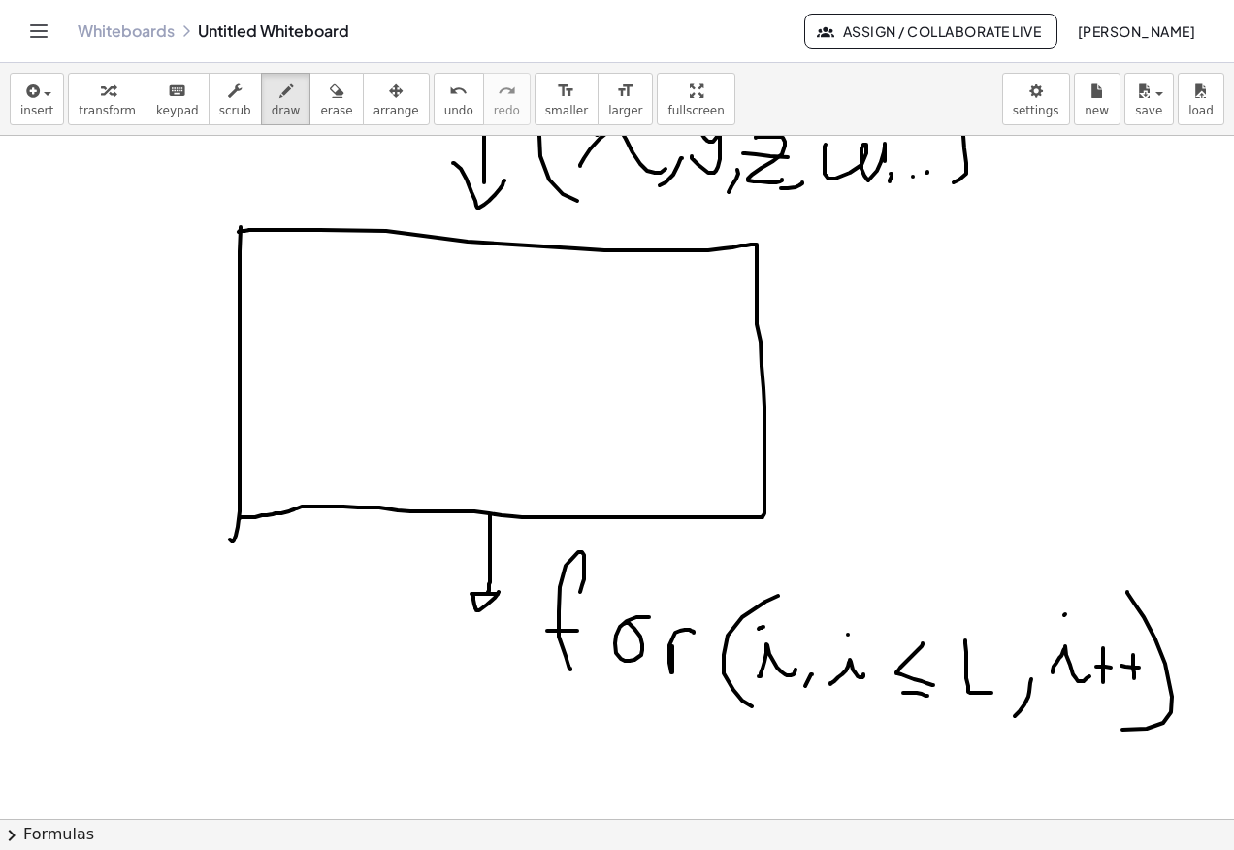
scroll to position [0, 0]
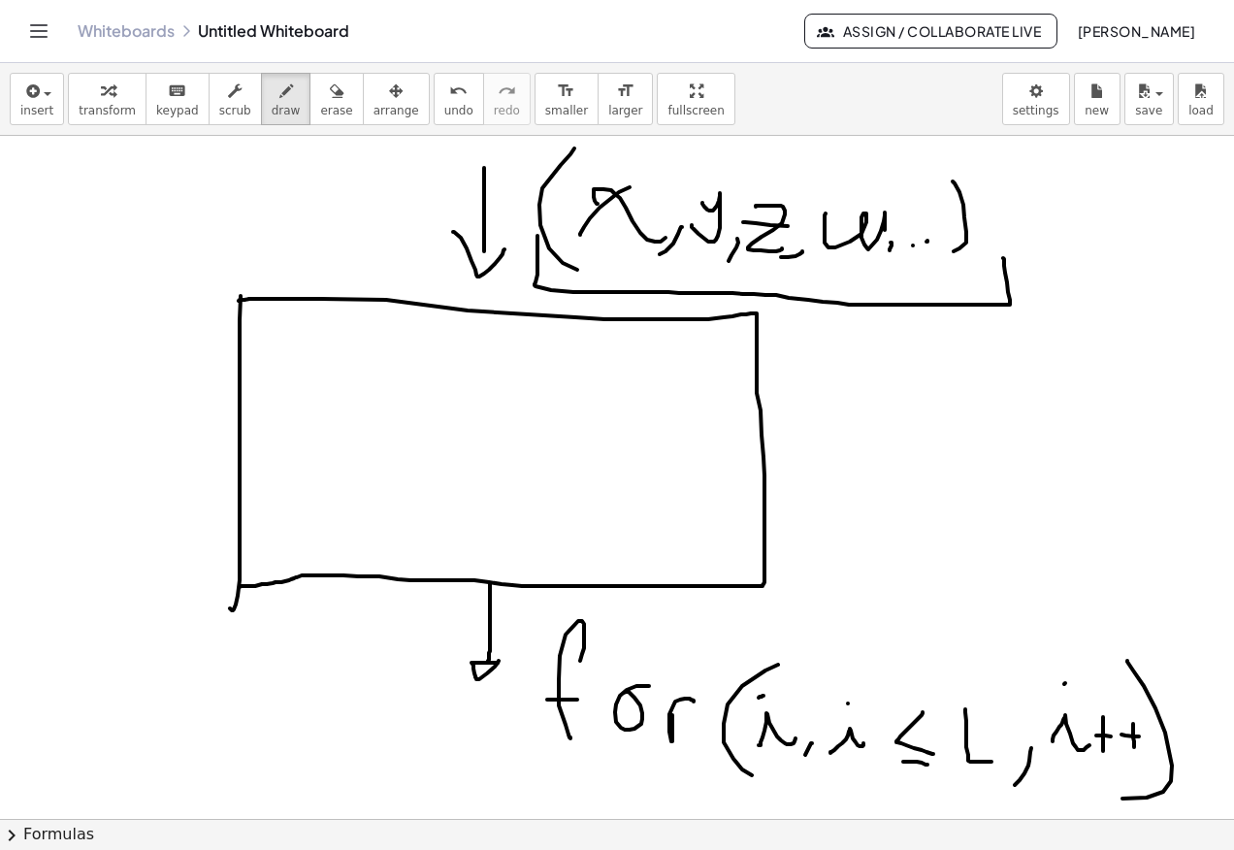
drag, startPoint x: 537, startPoint y: 236, endPoint x: 1003, endPoint y: 258, distance: 466.1
click at [1003, 258] on div at bounding box center [617, 819] width 1234 height 1366
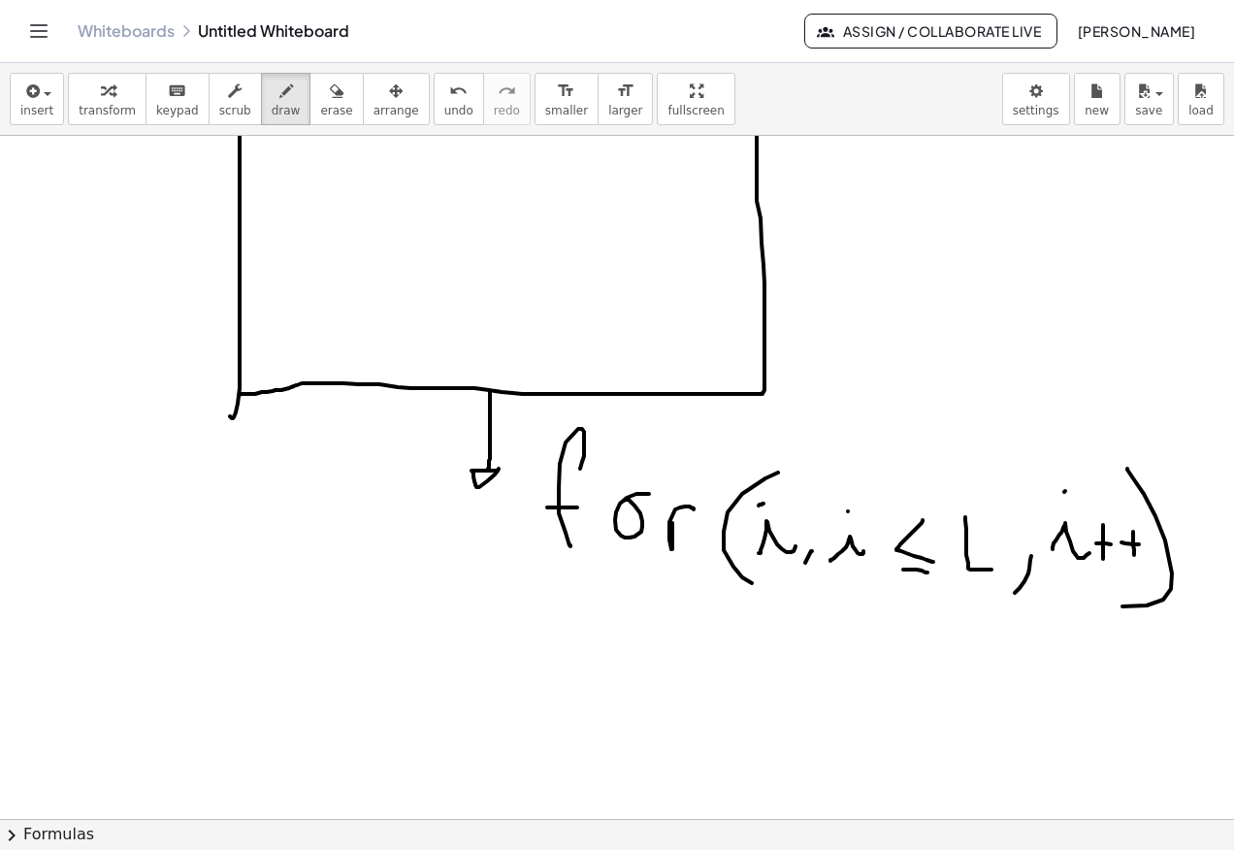
scroll to position [194, 0]
drag, startPoint x: 619, startPoint y: 656, endPoint x: 651, endPoint y: 627, distance: 43.3
click at [665, 653] on div at bounding box center [617, 625] width 1234 height 1366
click at [643, 620] on div at bounding box center [617, 625] width 1234 height 1366
drag, startPoint x: 702, startPoint y: 620, endPoint x: 695, endPoint y: 596, distance: 24.2
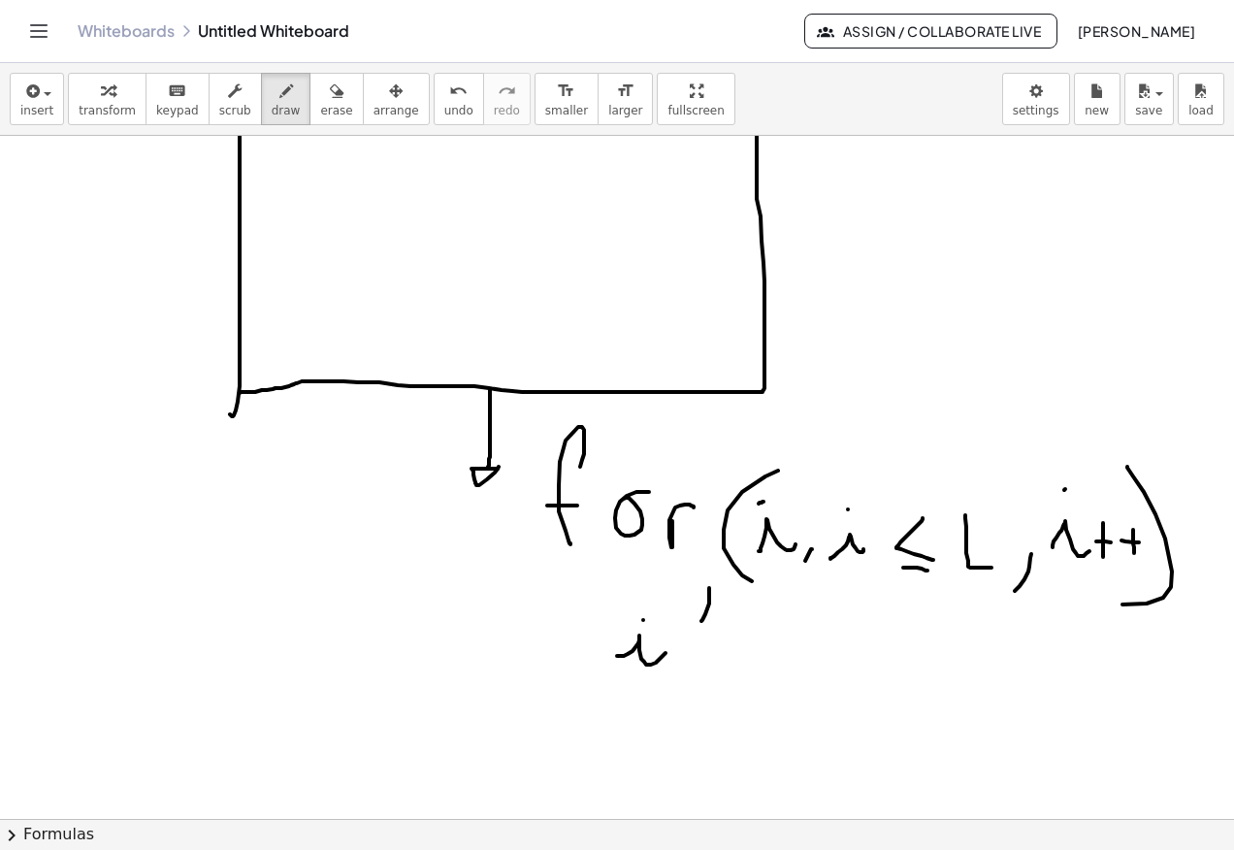
click at [708, 586] on div at bounding box center [617, 625] width 1234 height 1366
drag, startPoint x: 695, startPoint y: 596, endPoint x: 689, endPoint y: 659, distance: 63.4
click at [689, 659] on div at bounding box center [617, 625] width 1234 height 1366
drag, startPoint x: 677, startPoint y: 632, endPoint x: 714, endPoint y: 636, distance: 37.1
click at [693, 632] on div at bounding box center [617, 625] width 1234 height 1366
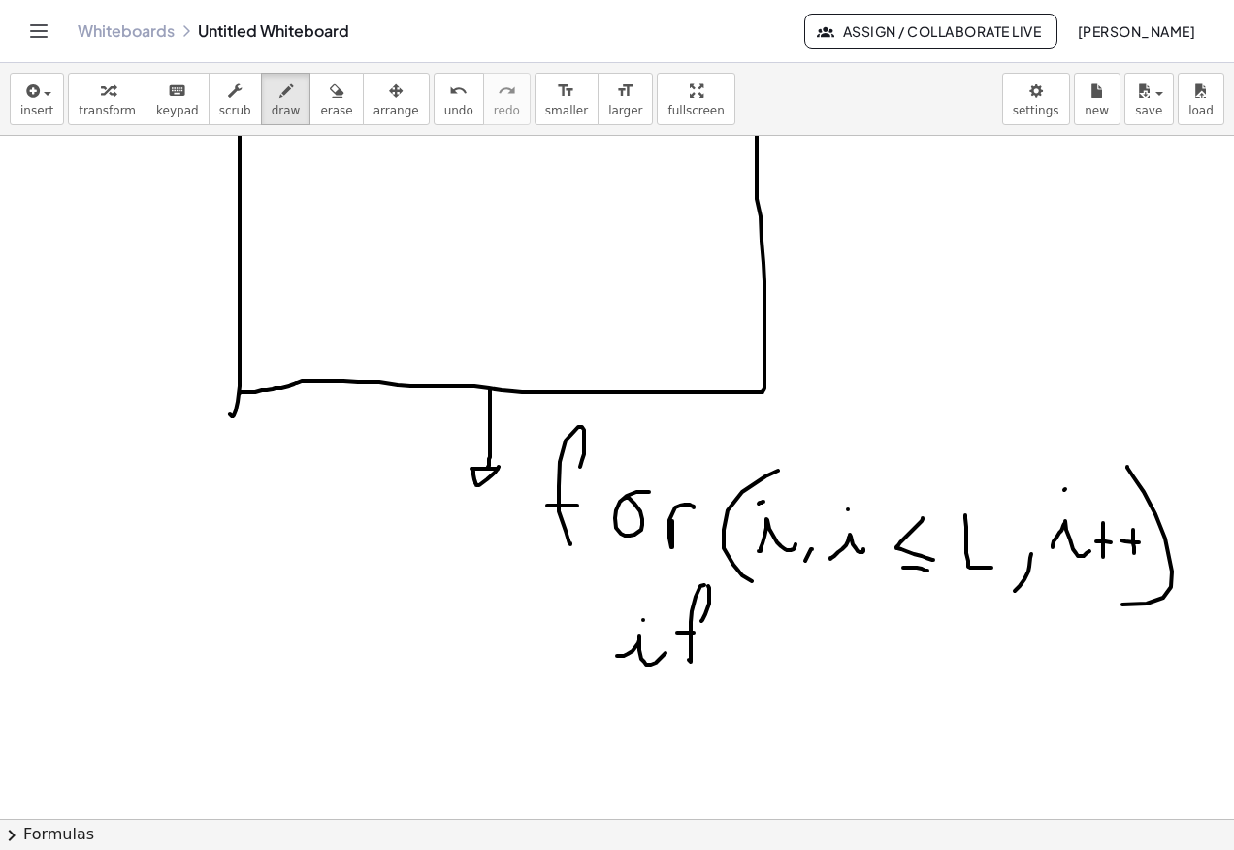
drag, startPoint x: 721, startPoint y: 664, endPoint x: 777, endPoint y: 703, distance: 68.3
click at [751, 703] on div at bounding box center [617, 625] width 1234 height 1366
drag, startPoint x: 773, startPoint y: 645, endPoint x: 806, endPoint y: 653, distance: 33.9
click at [805, 657] on div at bounding box center [617, 625] width 1234 height 1366
click at [776, 613] on div at bounding box center [617, 625] width 1234 height 1366
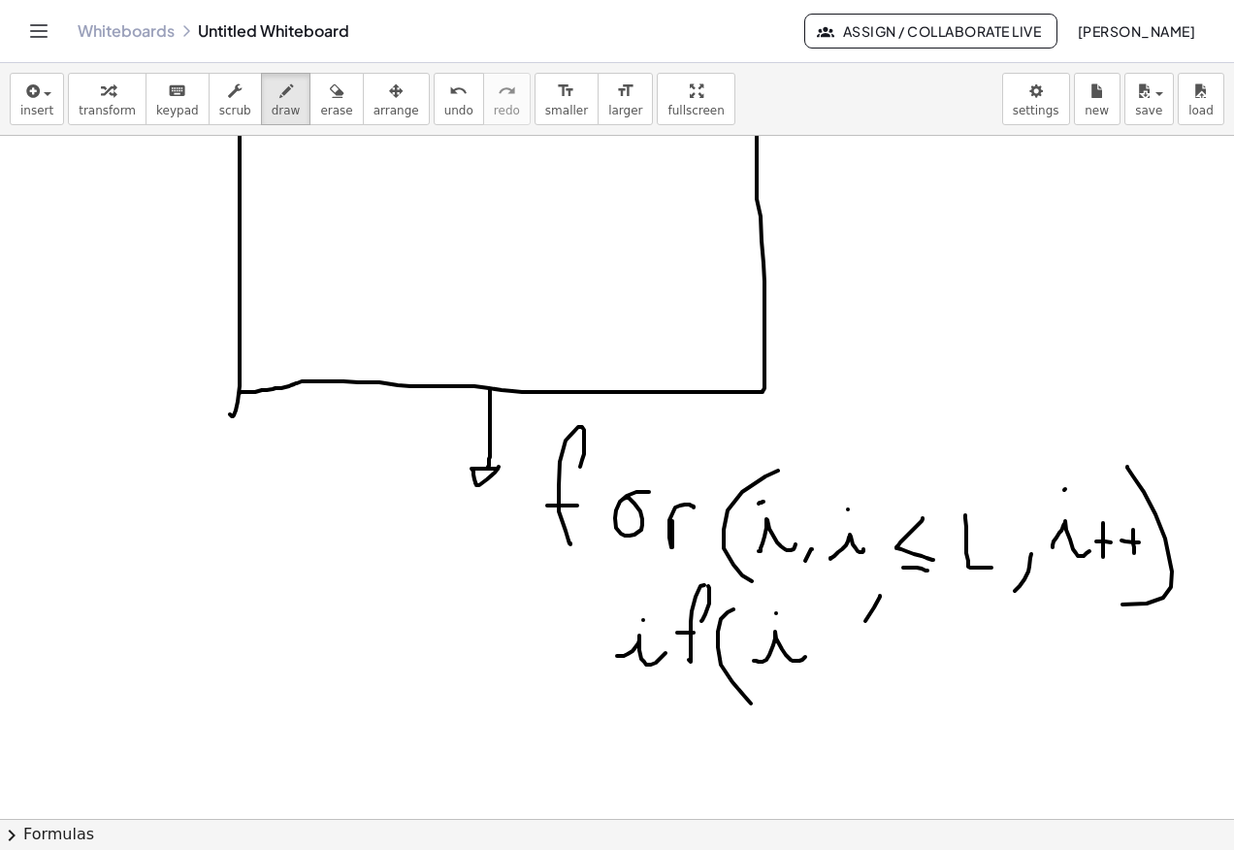
drag, startPoint x: 865, startPoint y: 621, endPoint x: 834, endPoint y: 658, distance: 48.2
click at [834, 666] on div at bounding box center [617, 625] width 1234 height 1366
drag, startPoint x: 829, startPoint y: 613, endPoint x: 877, endPoint y: 666, distance: 71.4
click at [823, 636] on div at bounding box center [617, 625] width 1234 height 1366
drag, startPoint x: 871, startPoint y: 670, endPoint x: 870, endPoint y: 659, distance: 10.7
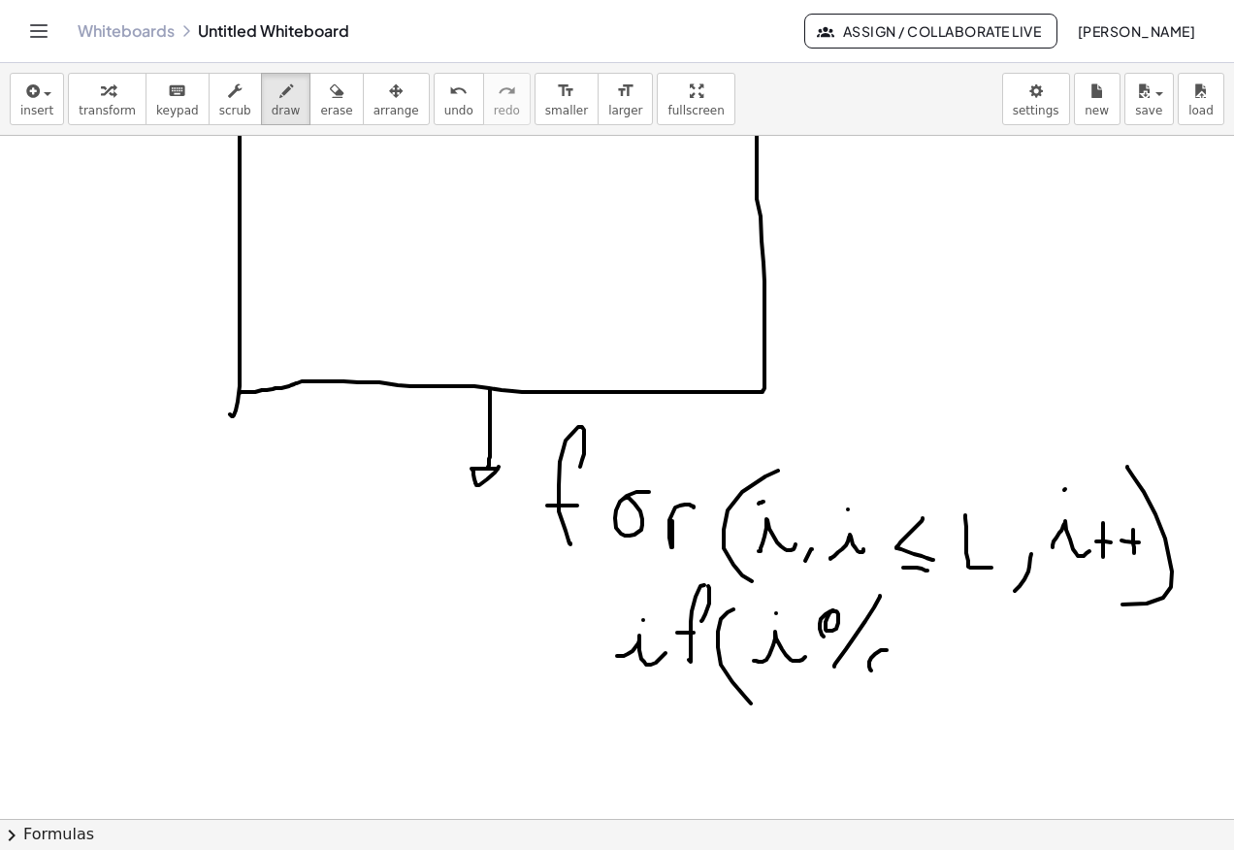
click at [870, 659] on div at bounding box center [617, 625] width 1234 height 1366
drag, startPoint x: 911, startPoint y: 625, endPoint x: 964, endPoint y: 664, distance: 66.5
click at [948, 671] on div at bounding box center [617, 625] width 1234 height 1366
drag, startPoint x: 990, startPoint y: 642, endPoint x: 993, endPoint y: 657, distance: 14.8
click at [996, 643] on div at bounding box center [617, 625] width 1234 height 1366
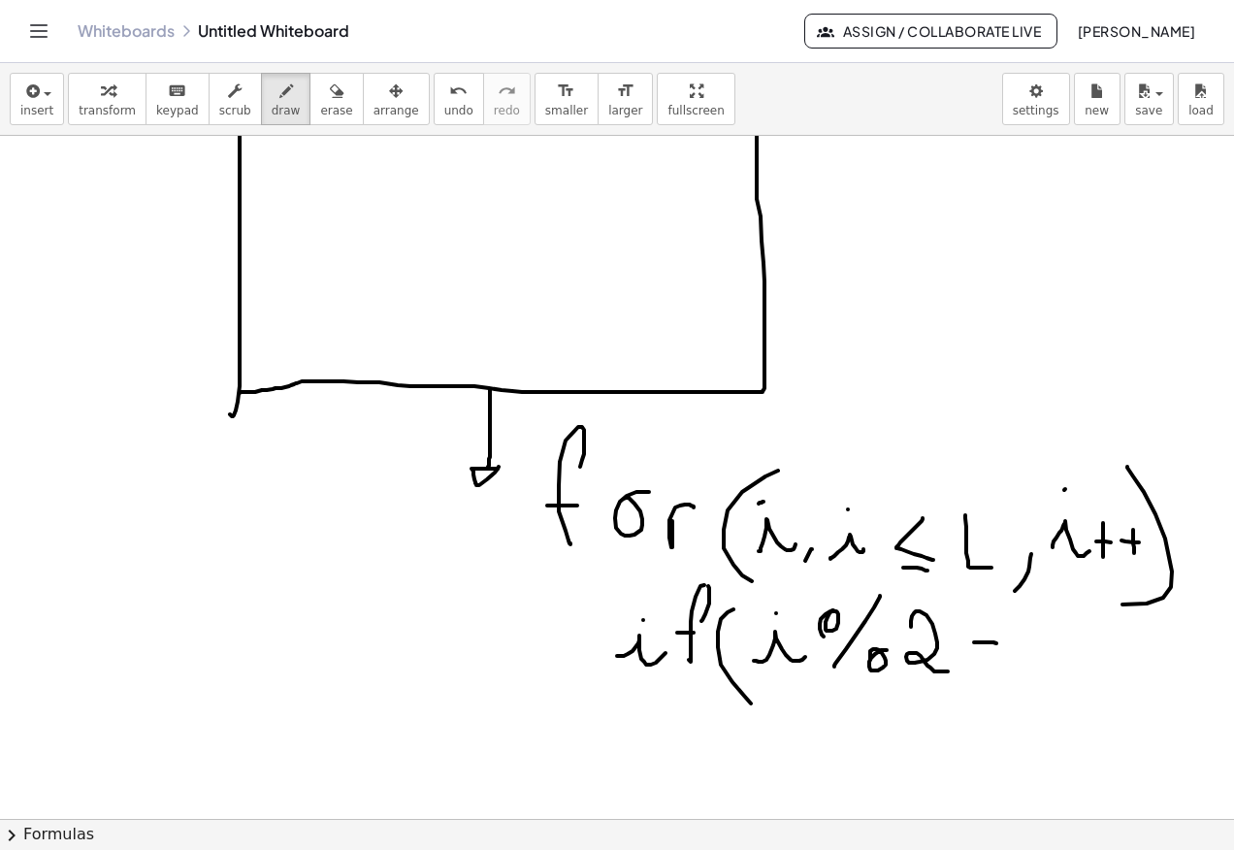
drag, startPoint x: 974, startPoint y: 660, endPoint x: 1011, endPoint y: 659, distance: 36.9
click at [994, 660] on div at bounding box center [617, 625] width 1234 height 1366
drag, startPoint x: 1048, startPoint y: 620, endPoint x: 1050, endPoint y: 643, distance: 23.4
click at [1037, 627] on div at bounding box center [617, 625] width 1234 height 1366
drag, startPoint x: 1092, startPoint y: 604, endPoint x: 1092, endPoint y: 705, distance: 100.9
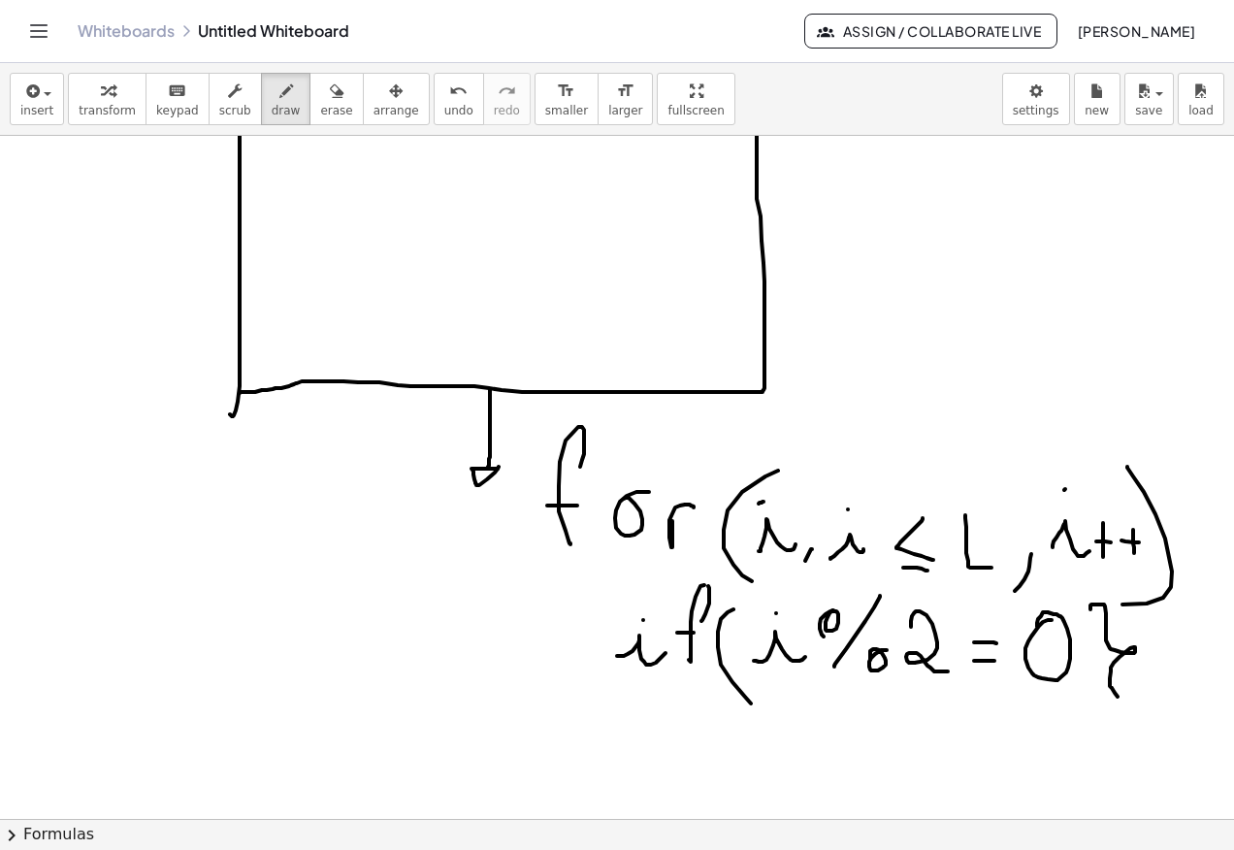
click at [1092, 705] on div at bounding box center [617, 625] width 1234 height 1366
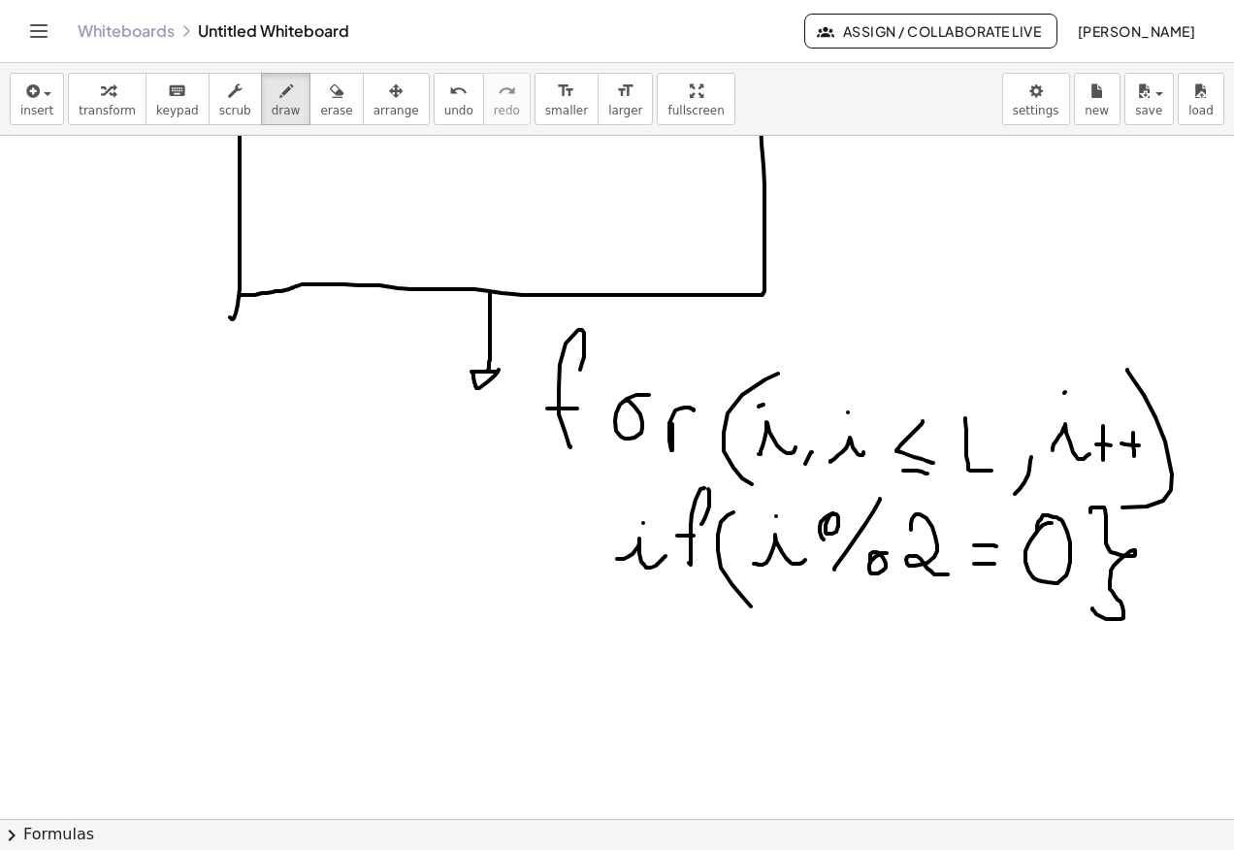
drag, startPoint x: 1071, startPoint y: 500, endPoint x: 1061, endPoint y: 631, distance: 131.3
click at [1089, 605] on div at bounding box center [617, 528] width 1234 height 1366
click at [320, 113] on span "erase" at bounding box center [336, 111] width 32 height 14
drag, startPoint x: 1154, startPoint y: 651, endPoint x: 1122, endPoint y: 565, distance: 91.2
click at [1120, 555] on div at bounding box center [617, 528] width 1234 height 1366
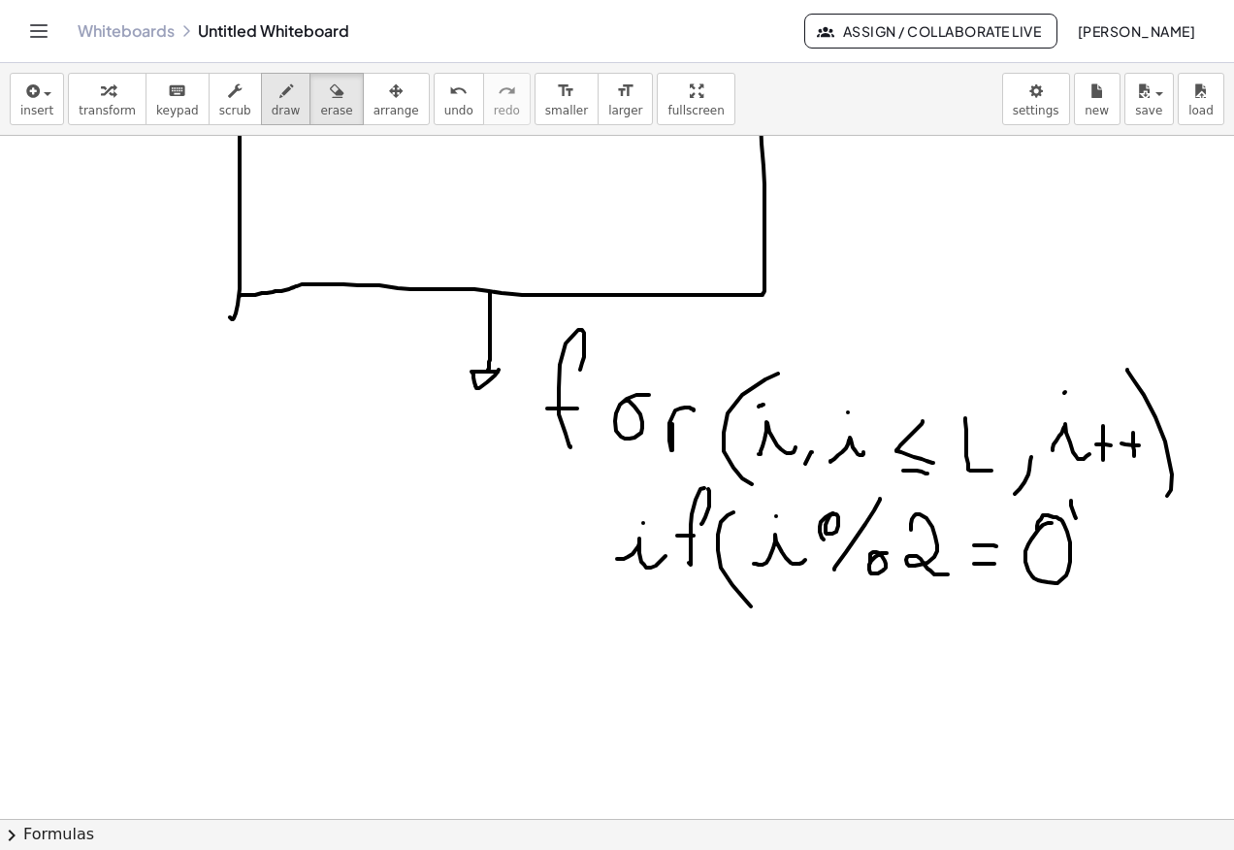
click at [279, 97] on icon "button" at bounding box center [286, 91] width 14 height 23
drag, startPoint x: 1069, startPoint y: 509, endPoint x: 1070, endPoint y: 595, distance: 86.3
click at [1070, 595] on div at bounding box center [617, 528] width 1234 height 1366
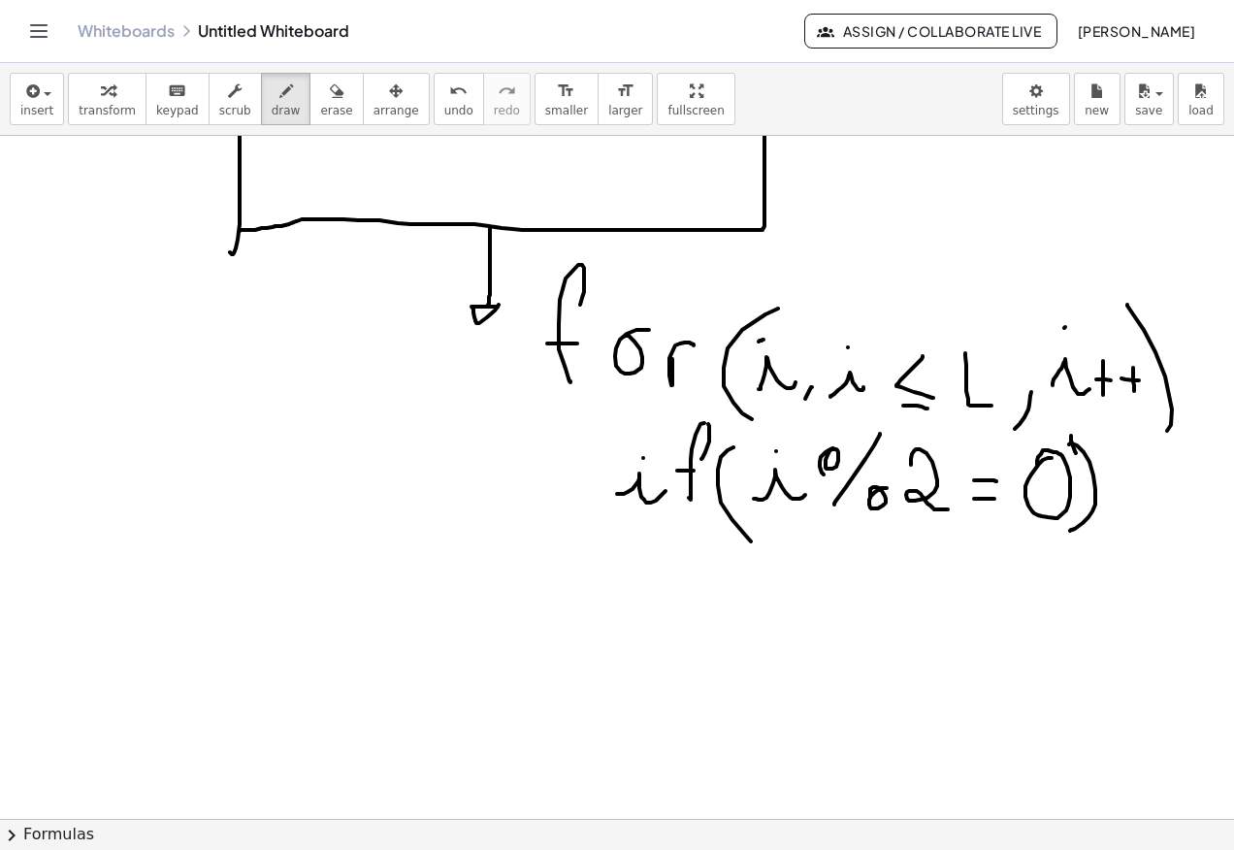
scroll to position [388, 0]
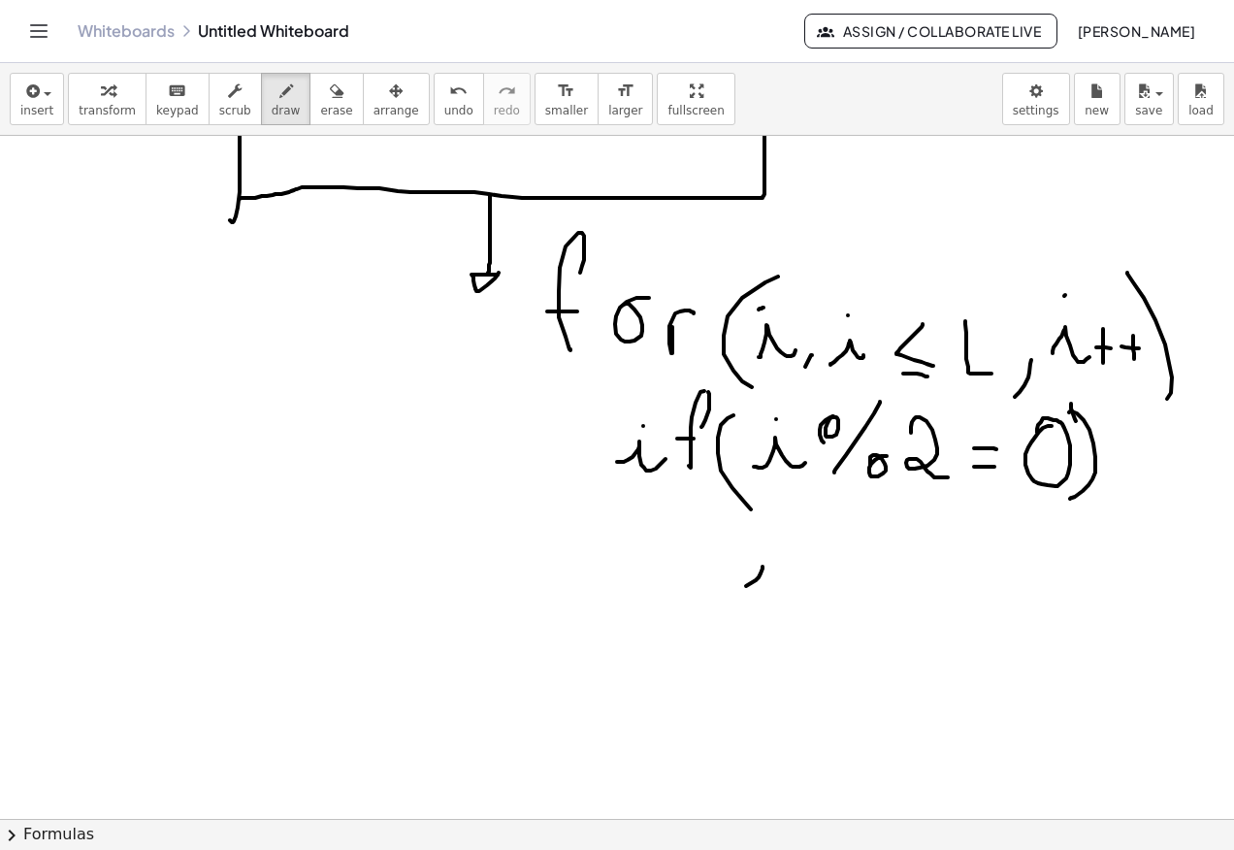
drag, startPoint x: 762, startPoint y: 566, endPoint x: 794, endPoint y: 580, distance: 34.8
click at [794, 580] on div at bounding box center [617, 431] width 1234 height 1366
click at [755, 549] on div at bounding box center [617, 431] width 1234 height 1366
drag, startPoint x: 842, startPoint y: 551, endPoint x: 838, endPoint y: 584, distance: 33.2
click at [839, 584] on div at bounding box center [617, 431] width 1234 height 1366
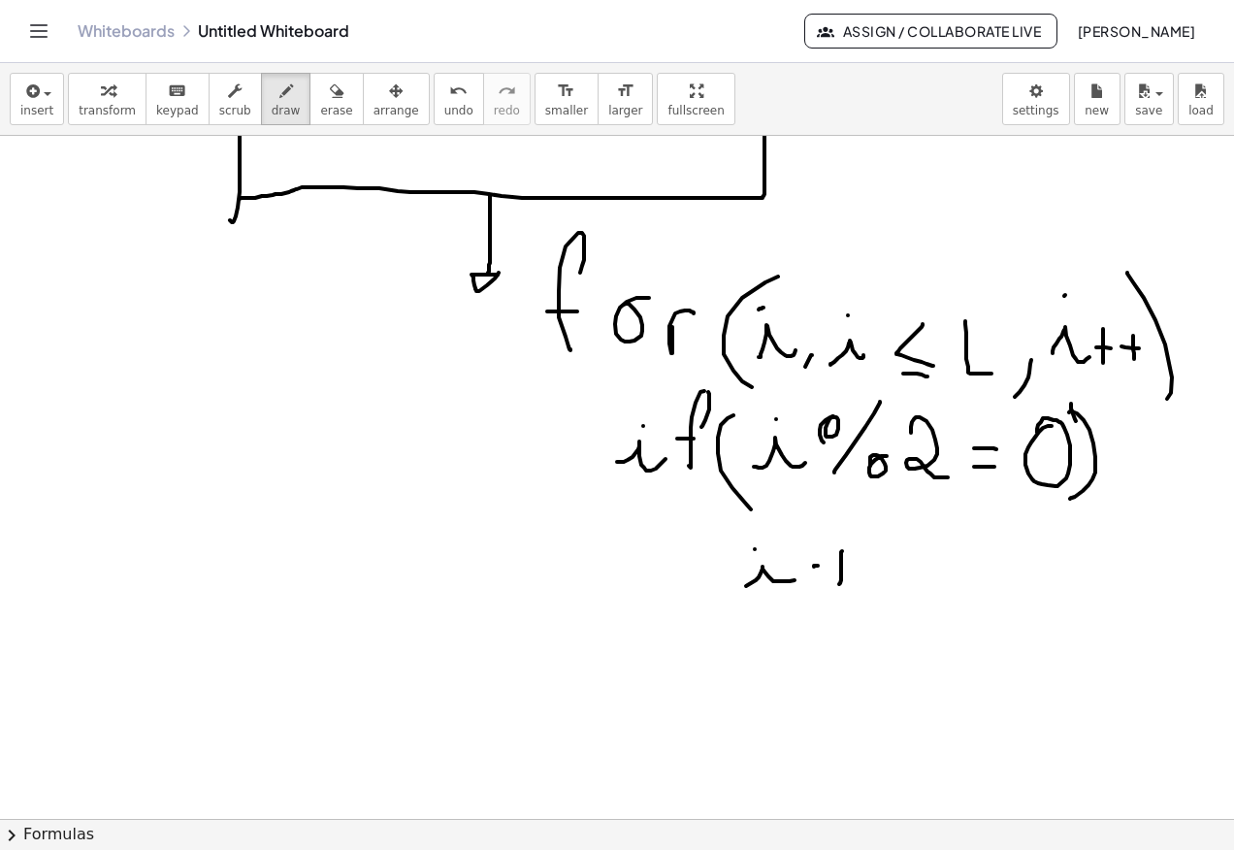
drag, startPoint x: 814, startPoint y: 566, endPoint x: 866, endPoint y: 575, distance: 53.1
click at [842, 570] on div at bounding box center [617, 431] width 1234 height 1366
drag, startPoint x: 826, startPoint y: 566, endPoint x: 862, endPoint y: 572, distance: 36.4
click at [862, 572] on div at bounding box center [617, 431] width 1234 height 1366
drag, startPoint x: 845, startPoint y: 547, endPoint x: 845, endPoint y: 586, distance: 38.8
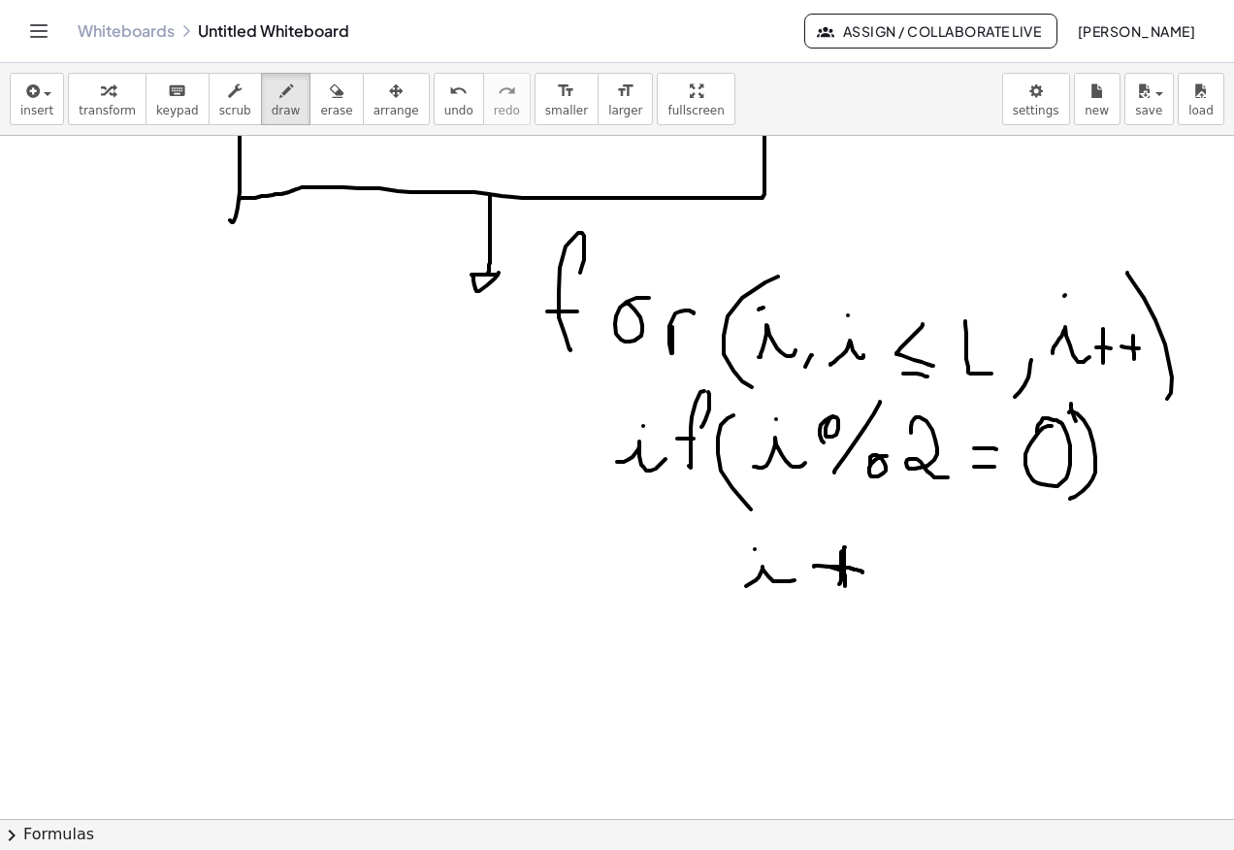
click at [845, 586] on div at bounding box center [617, 431] width 1234 height 1366
drag, startPoint x: 904, startPoint y: 525, endPoint x: 908, endPoint y: 623, distance: 98.0
click at [905, 623] on div at bounding box center [617, 431] width 1234 height 1366
drag, startPoint x: 928, startPoint y: 584, endPoint x: 957, endPoint y: 581, distance: 29.2
click at [955, 586] on div at bounding box center [617, 431] width 1234 height 1366
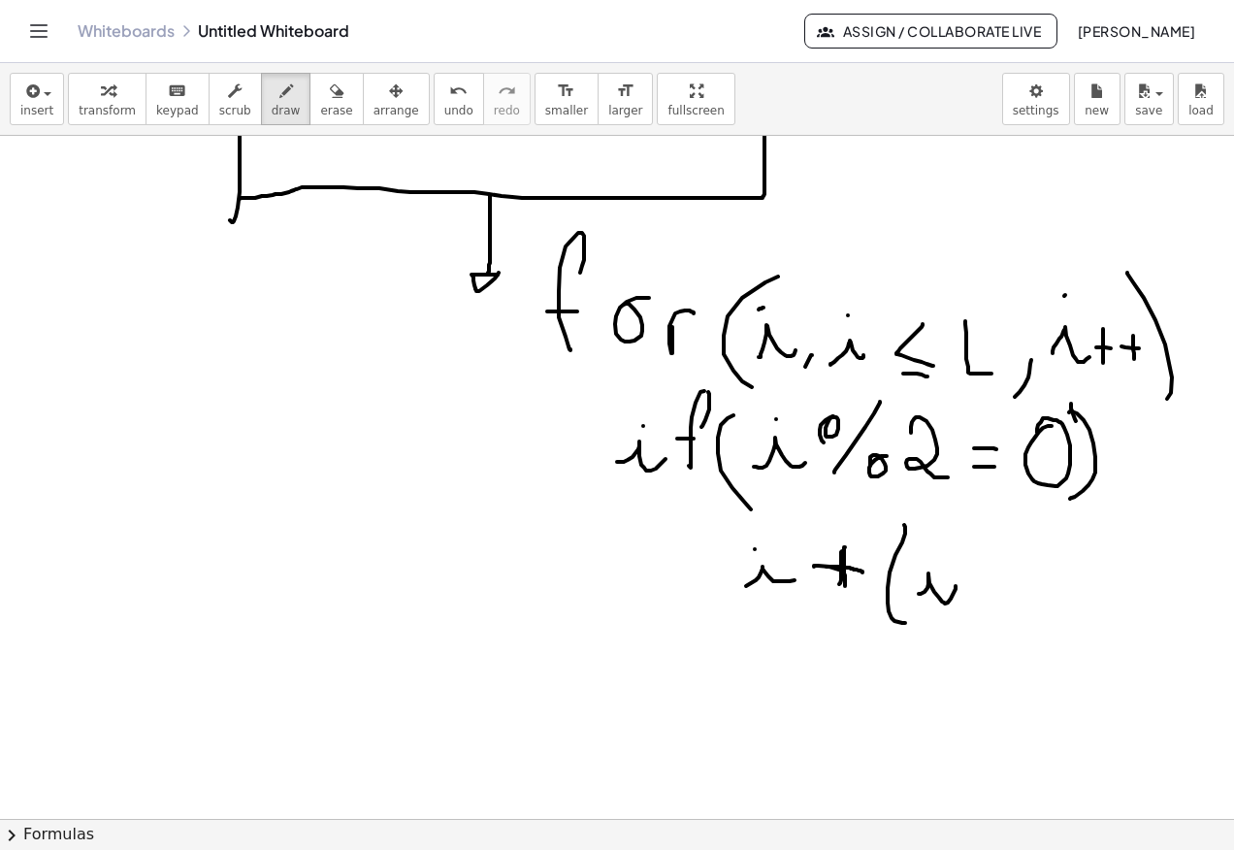
click at [932, 548] on div at bounding box center [617, 431] width 1234 height 1366
drag, startPoint x: 981, startPoint y: 588, endPoint x: 969, endPoint y: 588, distance: 12.6
click at [982, 595] on div at bounding box center [617, 431] width 1234 height 1366
drag, startPoint x: 969, startPoint y: 588, endPoint x: 1014, endPoint y: 588, distance: 45.6
click at [1000, 588] on div at bounding box center [617, 431] width 1234 height 1366
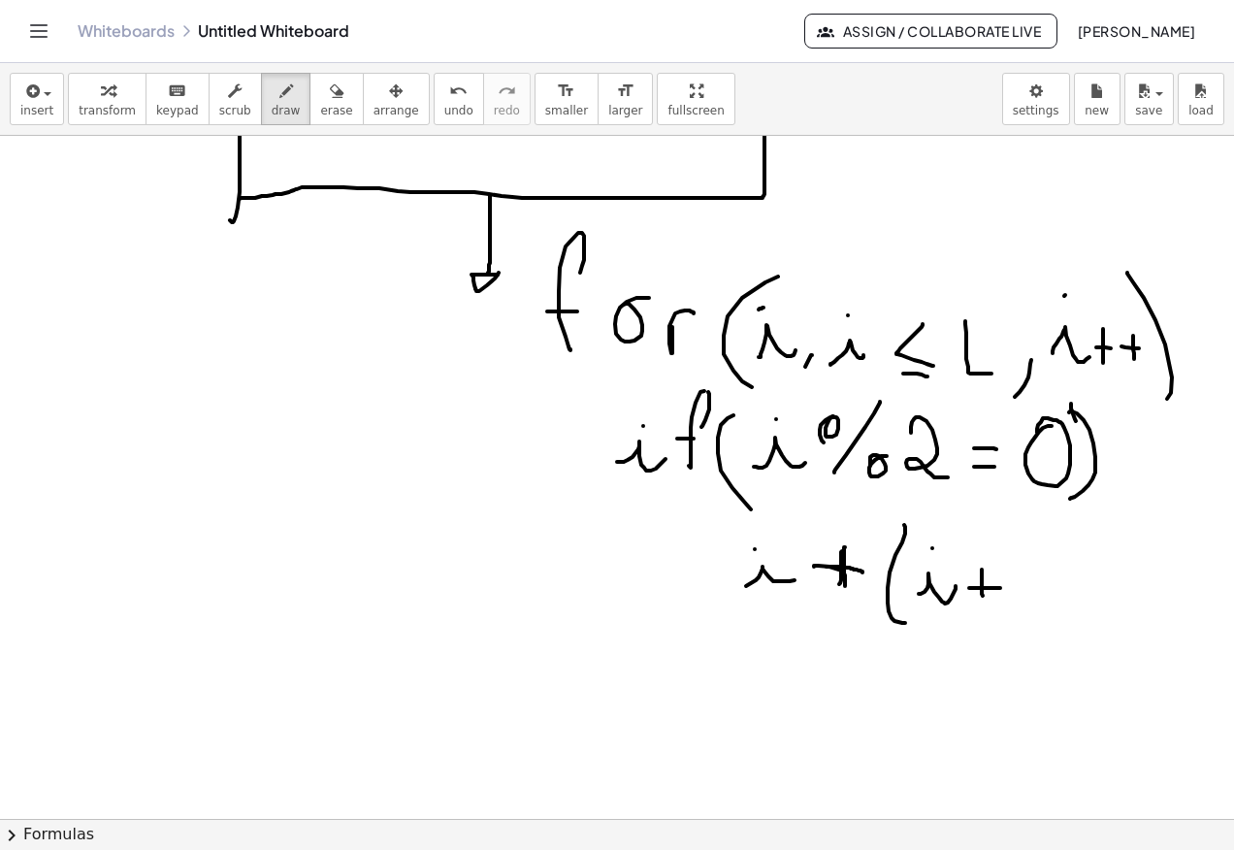
click at [1027, 602] on div at bounding box center [617, 431] width 1234 height 1366
drag, startPoint x: 1043, startPoint y: 556, endPoint x: 1021, endPoint y: 611, distance: 59.3
click at [1022, 611] on div at bounding box center [617, 431] width 1234 height 1366
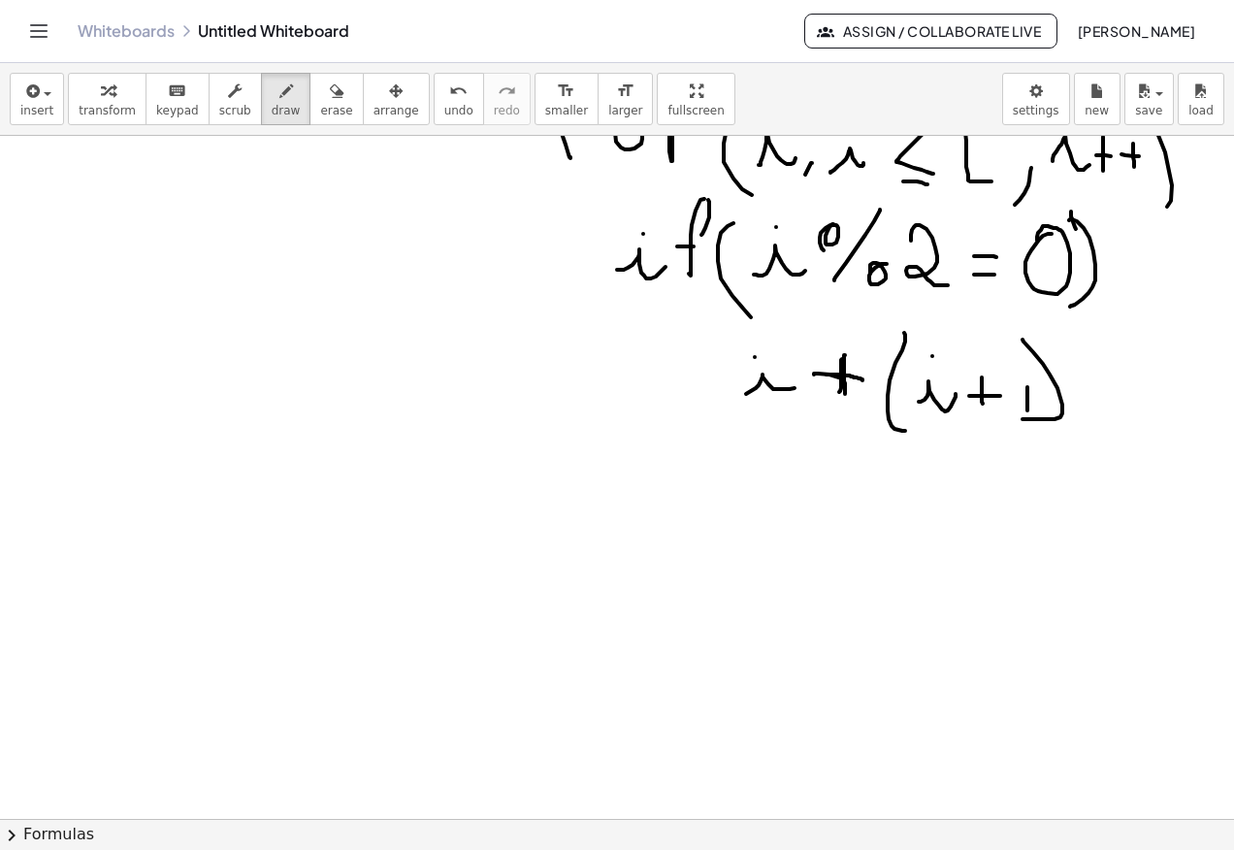
scroll to position [582, 0]
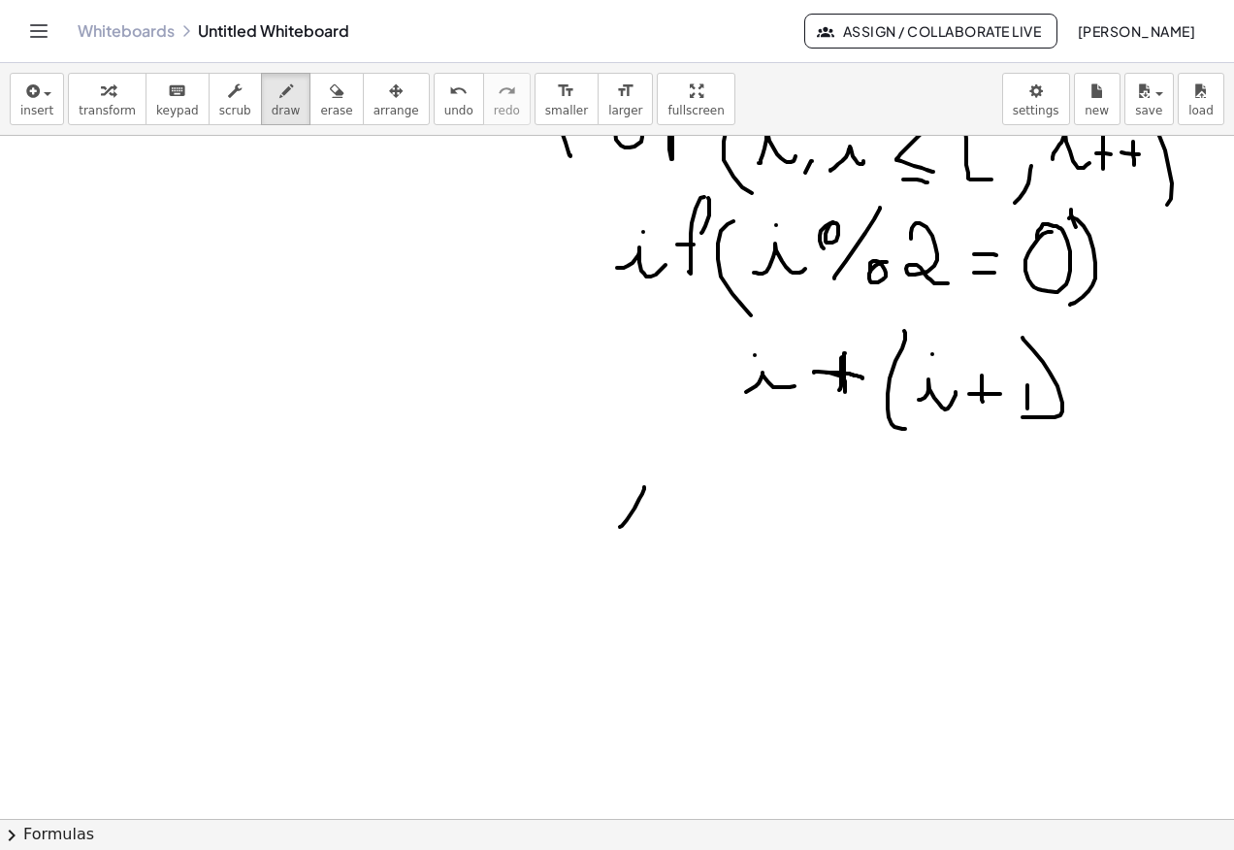
drag, startPoint x: 634, startPoint y: 508, endPoint x: 665, endPoint y: 517, distance: 32.2
click at [663, 517] on div at bounding box center [617, 237] width 1234 height 1366
click at [651, 477] on div at bounding box center [617, 237] width 1234 height 1366
drag, startPoint x: 724, startPoint y: 446, endPoint x: 718, endPoint y: 527, distance: 80.8
click at [718, 529] on div at bounding box center [617, 237] width 1234 height 1366
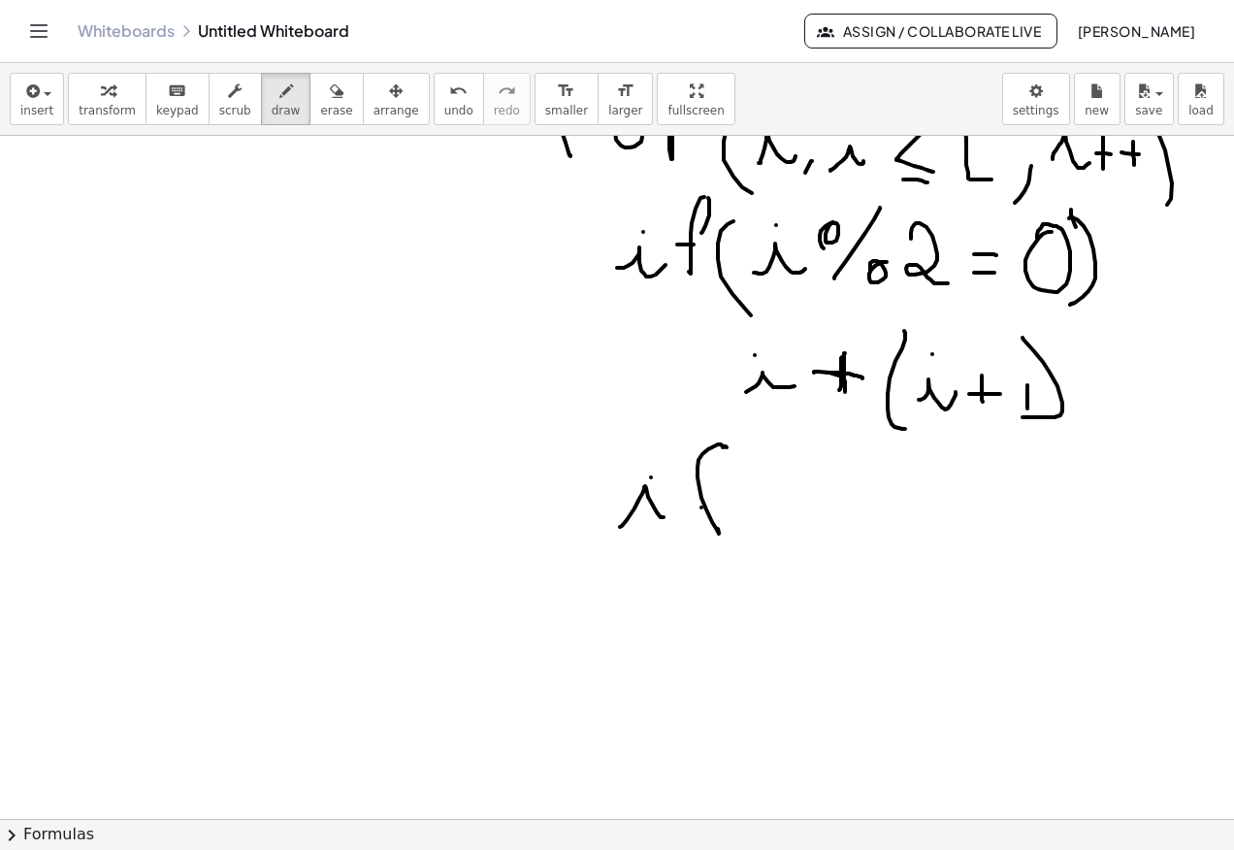
drag, startPoint x: 701, startPoint y: 507, endPoint x: 738, endPoint y: 503, distance: 37.1
click at [718, 507] on div at bounding box center [617, 237] width 1234 height 1366
drag, startPoint x: 788, startPoint y: 433, endPoint x: 831, endPoint y: 525, distance: 101.5
click at [807, 553] on div at bounding box center [617, 237] width 1234 height 1366
drag, startPoint x: 820, startPoint y: 524, endPoint x: 866, endPoint y: 513, distance: 46.8
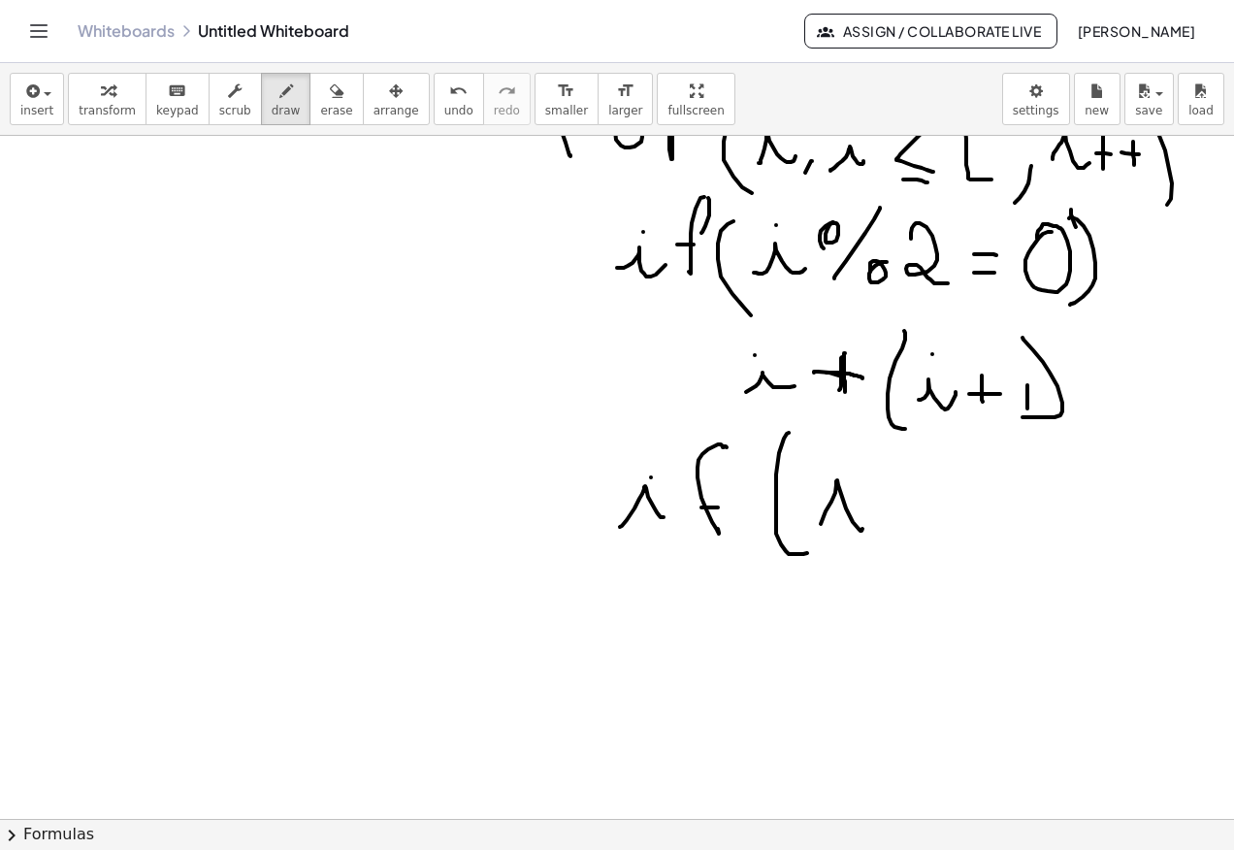
click at [863, 520] on div at bounding box center [617, 237] width 1234 height 1366
click at [831, 461] on div at bounding box center [617, 237] width 1234 height 1366
drag, startPoint x: 899, startPoint y: 513, endPoint x: 885, endPoint y: 535, distance: 26.6
click at [884, 541] on div at bounding box center [617, 237] width 1234 height 1366
drag, startPoint x: 873, startPoint y: 483, endPoint x: 911, endPoint y: 505, distance: 43.9
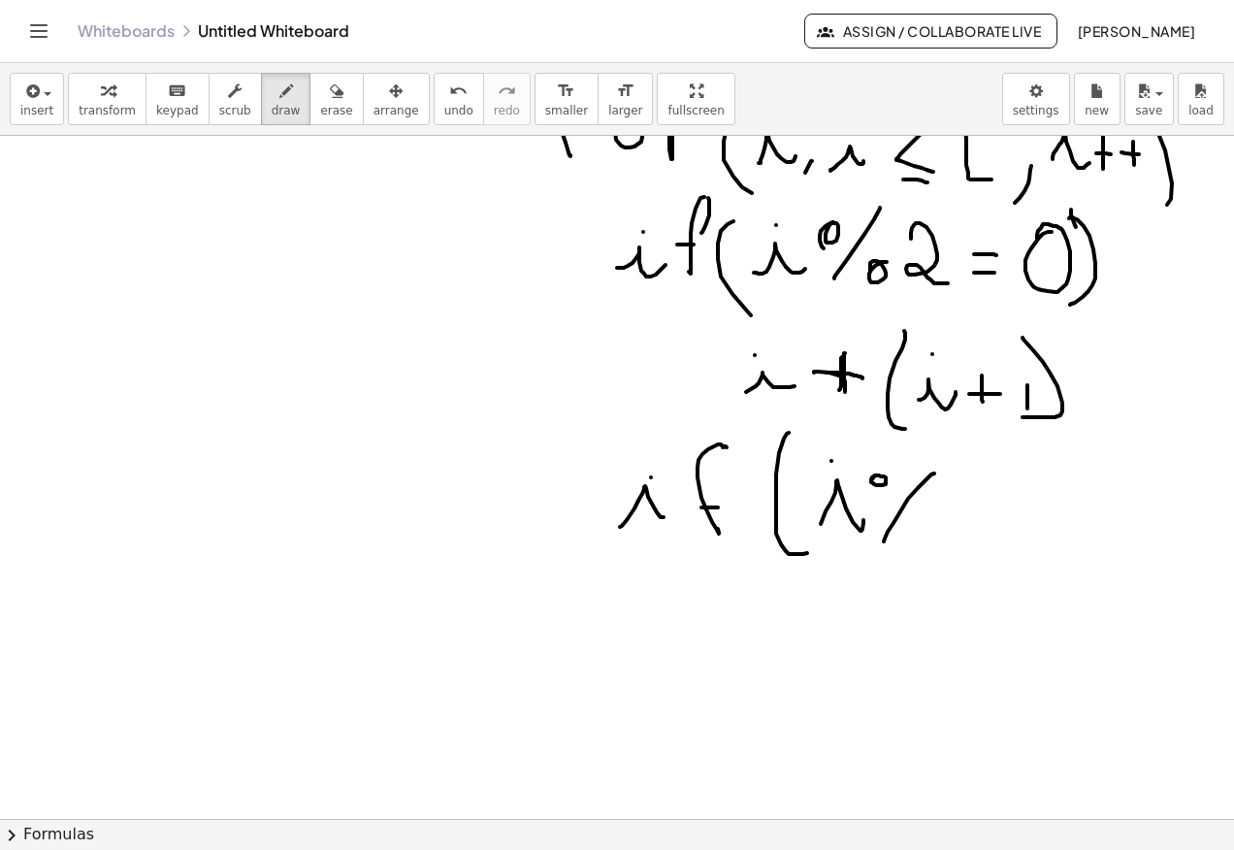
click at [872, 483] on div at bounding box center [617, 237] width 1234 height 1366
drag, startPoint x: 911, startPoint y: 526, endPoint x: 916, endPoint y: 516, distance: 10.8
click at [916, 516] on div at bounding box center [617, 237] width 1234 height 1366
drag, startPoint x: 958, startPoint y: 501, endPoint x: 1031, endPoint y: 529, distance: 77.6
click at [994, 543] on div at bounding box center [617, 237] width 1234 height 1366
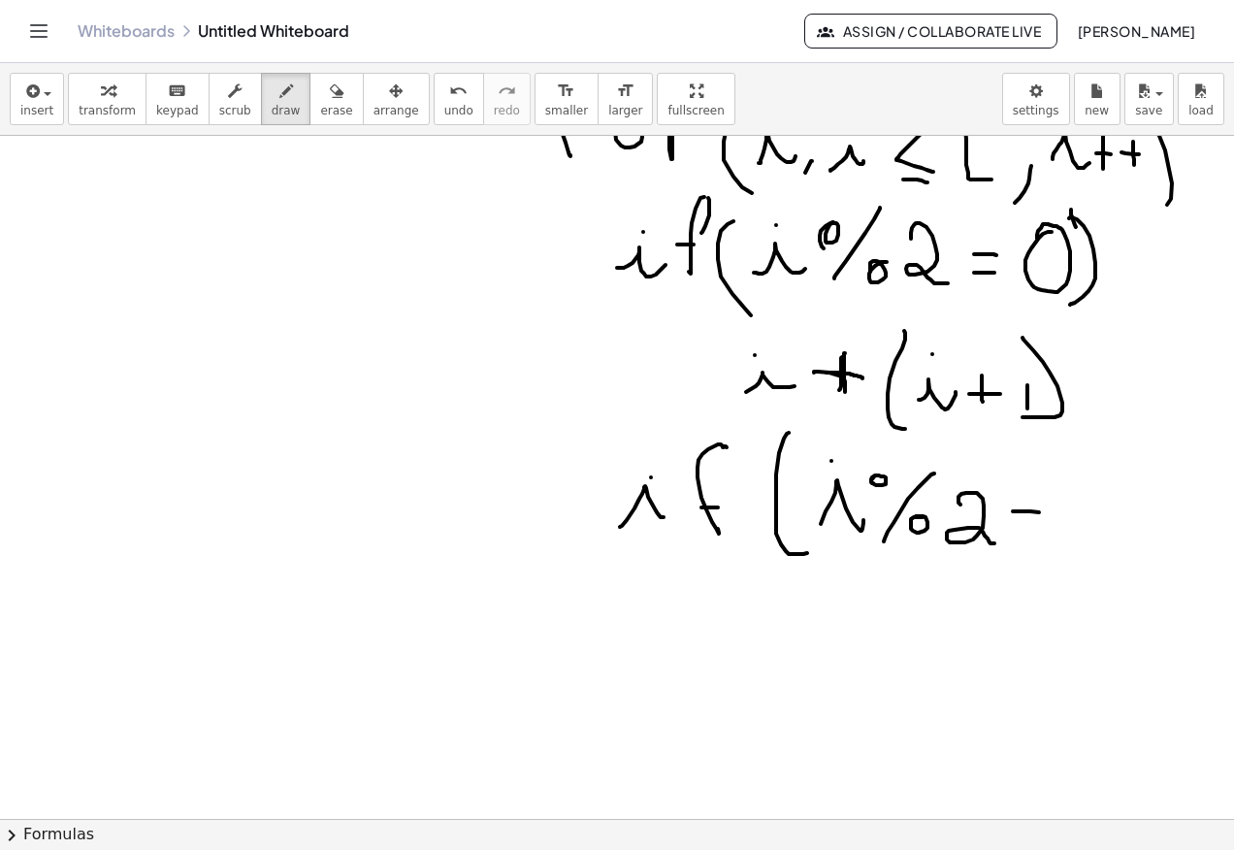
drag, startPoint x: 1013, startPoint y: 511, endPoint x: 1045, endPoint y: 513, distance: 33.0
click at [1043, 512] on div at bounding box center [617, 237] width 1234 height 1366
drag, startPoint x: 1018, startPoint y: 529, endPoint x: 1046, endPoint y: 527, distance: 28.2
click at [1038, 529] on div at bounding box center [617, 237] width 1234 height 1366
drag, startPoint x: 1019, startPoint y: 551, endPoint x: 1019, endPoint y: 571, distance: 20.4
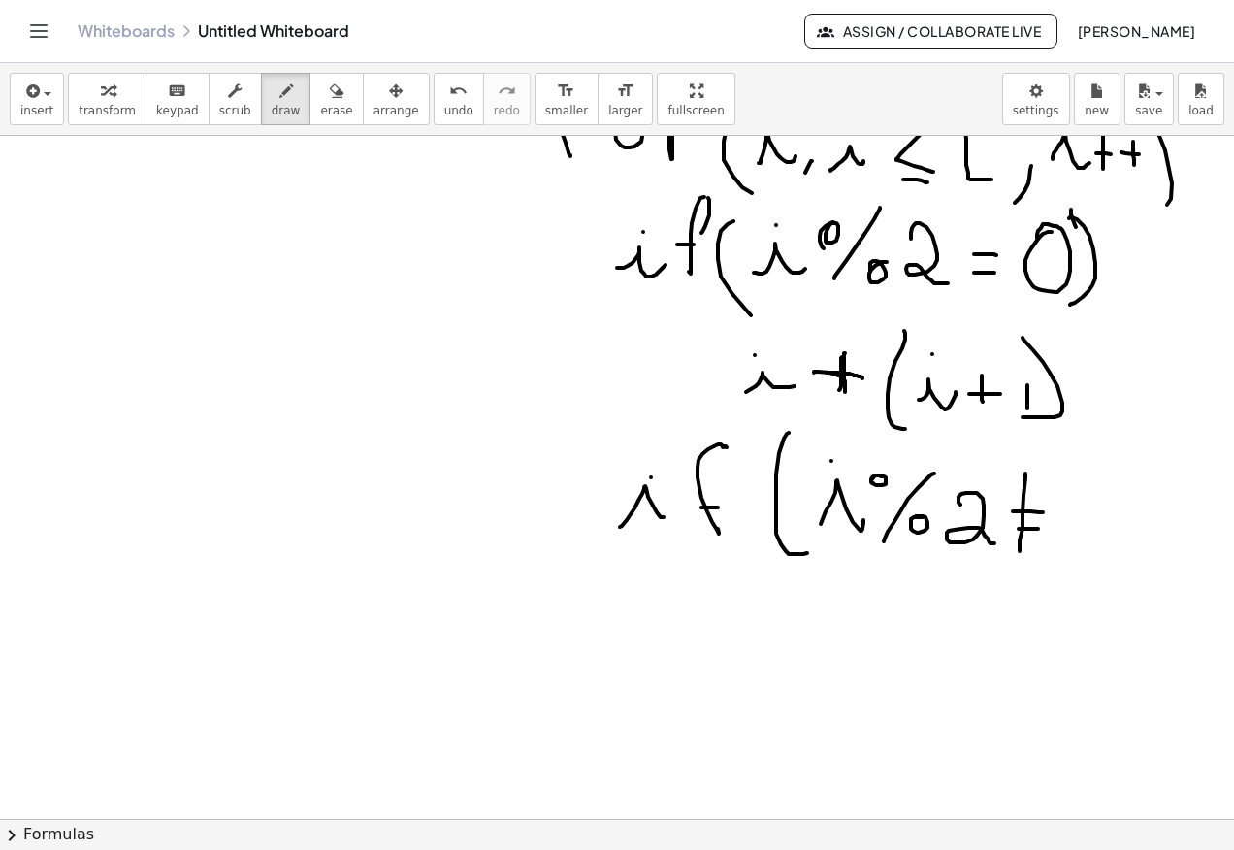
click at [1019, 571] on div at bounding box center [617, 237] width 1234 height 1366
drag, startPoint x: 1077, startPoint y: 500, endPoint x: 1090, endPoint y: 513, distance: 18.5
click at [1066, 510] on div at bounding box center [617, 237] width 1234 height 1366
drag, startPoint x: 1098, startPoint y: 466, endPoint x: 1083, endPoint y: 583, distance: 118.2
click at [1084, 583] on div at bounding box center [617, 237] width 1234 height 1366
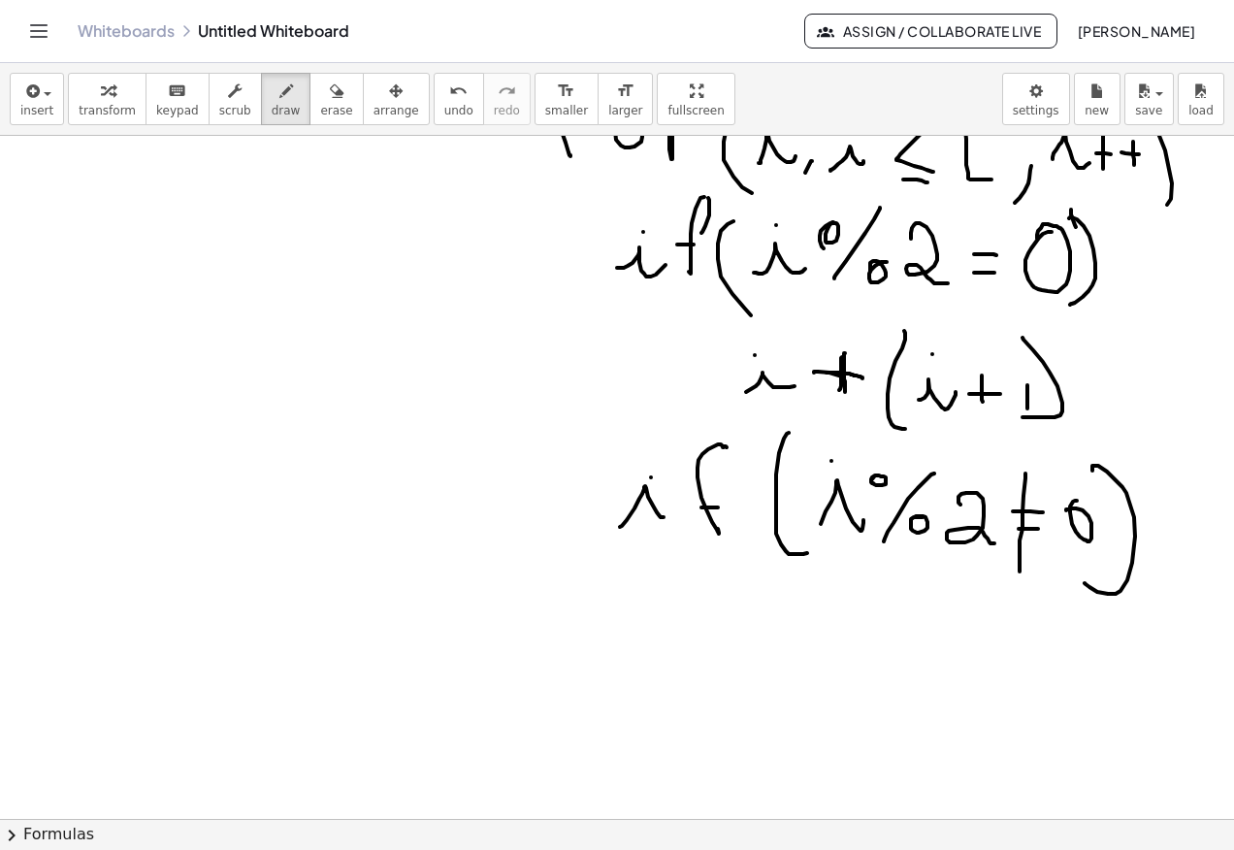
scroll to position [679, 0]
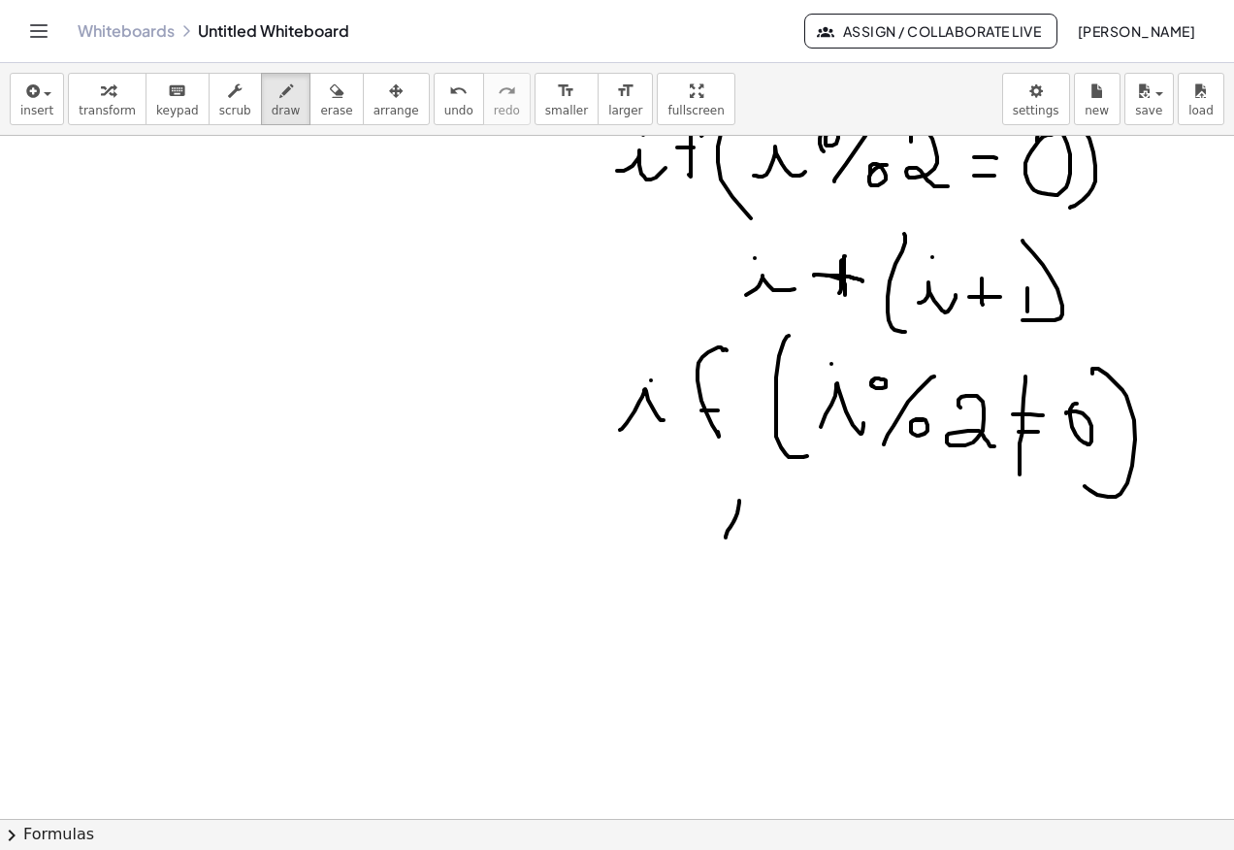
drag, startPoint x: 725, startPoint y: 537, endPoint x: 739, endPoint y: 500, distance: 39.3
click at [739, 500] on div at bounding box center [617, 481] width 1234 height 2048
drag, startPoint x: 738, startPoint y: 507, endPoint x: 726, endPoint y: 577, distance: 70.8
click at [726, 577] on div at bounding box center [617, 481] width 1234 height 2048
click at [728, 543] on div at bounding box center [617, 481] width 1234 height 2048
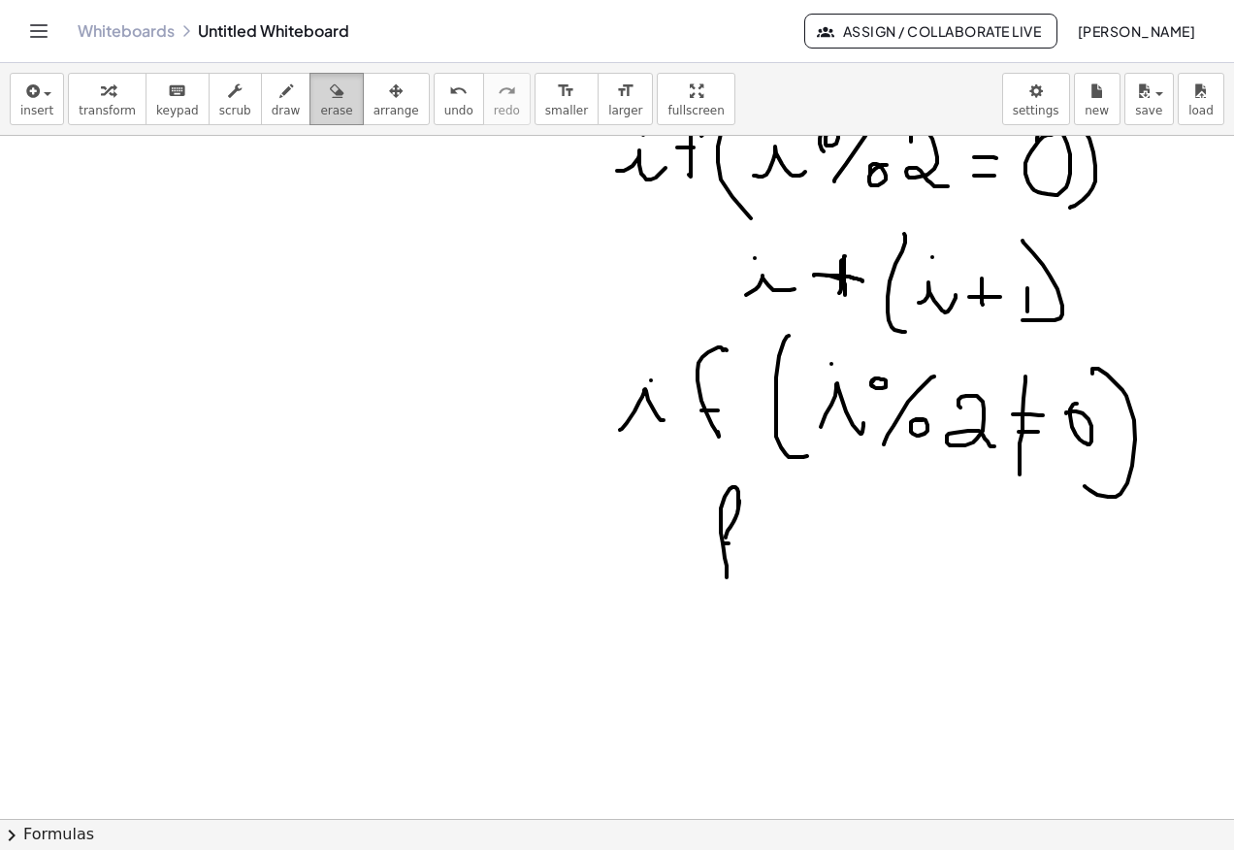
click at [330, 95] on icon "button" at bounding box center [337, 91] width 14 height 23
drag, startPoint x: 727, startPoint y: 517, endPoint x: 739, endPoint y: 569, distance: 53.6
click at [739, 569] on div at bounding box center [617, 481] width 1234 height 2048
click at [284, 116] on button "draw" at bounding box center [286, 99] width 50 height 52
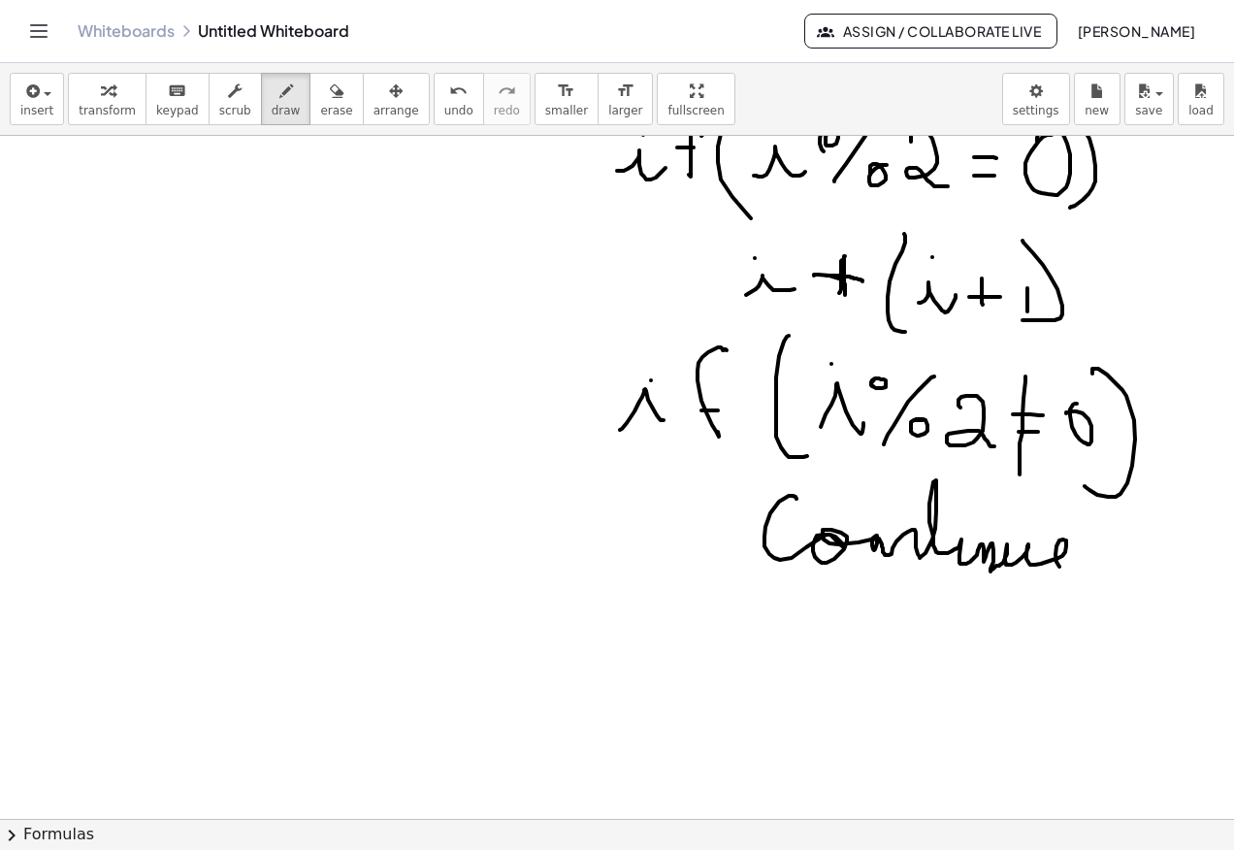
drag, startPoint x: 764, startPoint y: 536, endPoint x: 1080, endPoint y: 563, distance: 317.3
click at [1080, 564] on div at bounding box center [617, 481] width 1234 height 2048
drag, startPoint x: 944, startPoint y: 499, endPoint x: 1001, endPoint y: 499, distance: 57.2
click at [1001, 499] on div at bounding box center [617, 481] width 1234 height 2048
click at [964, 524] on div at bounding box center [617, 481] width 1234 height 2048
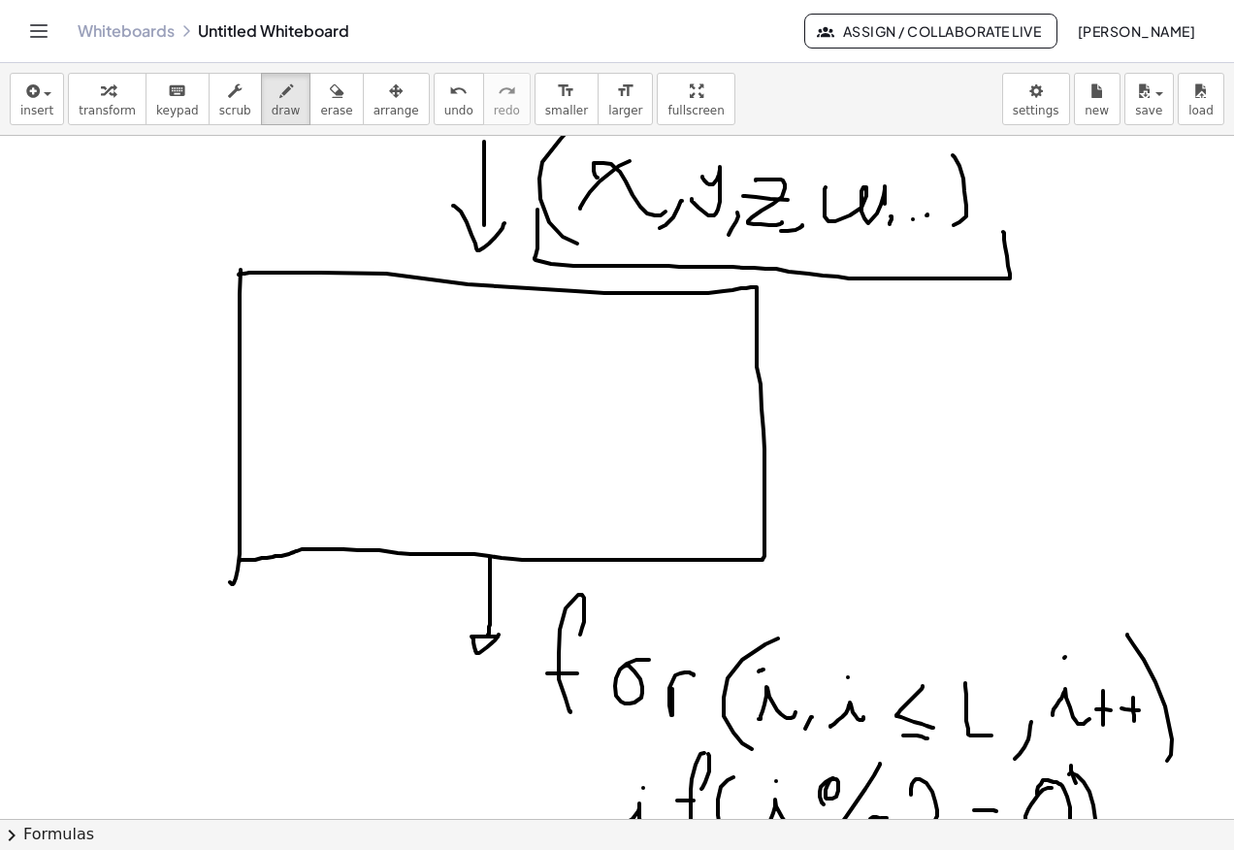
scroll to position [0, 0]
